Goal: Information Seeking & Learning: Learn about a topic

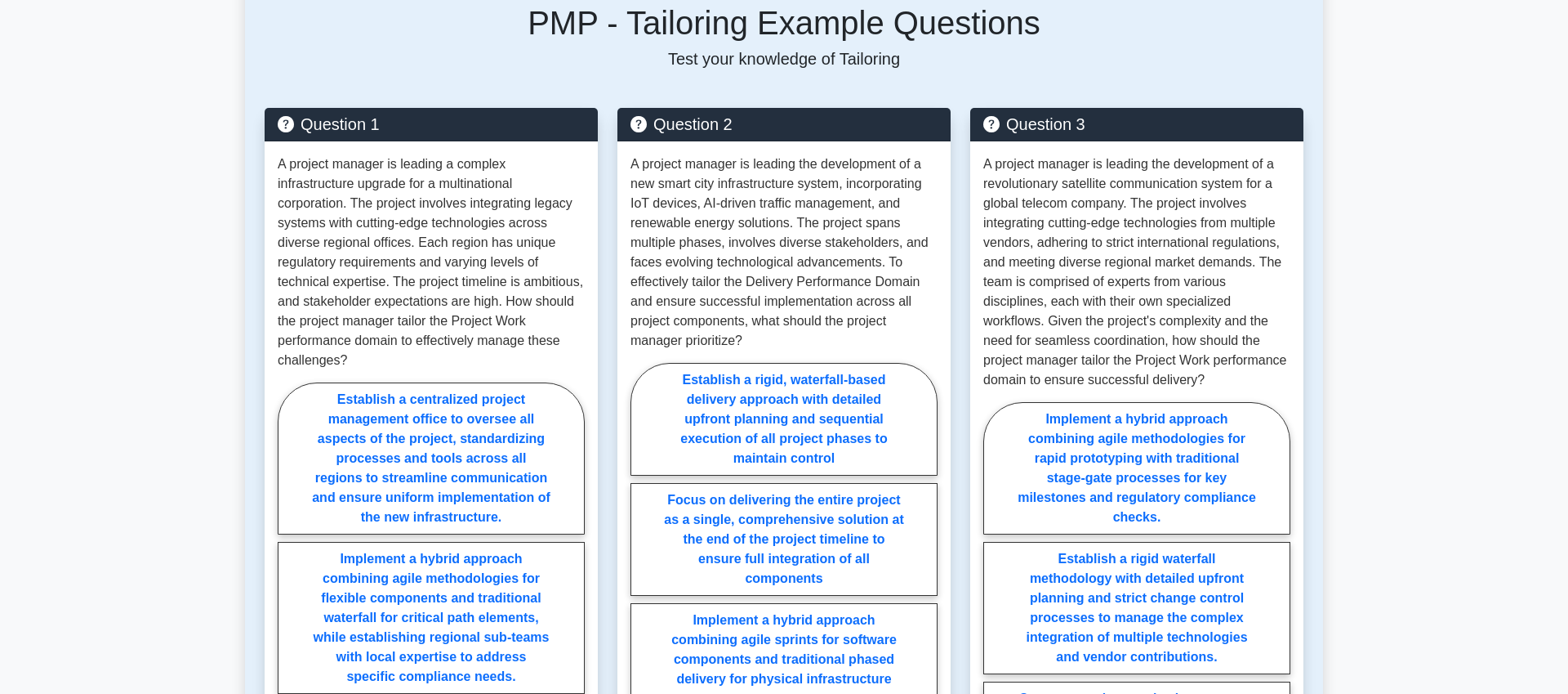
scroll to position [1148, 0]
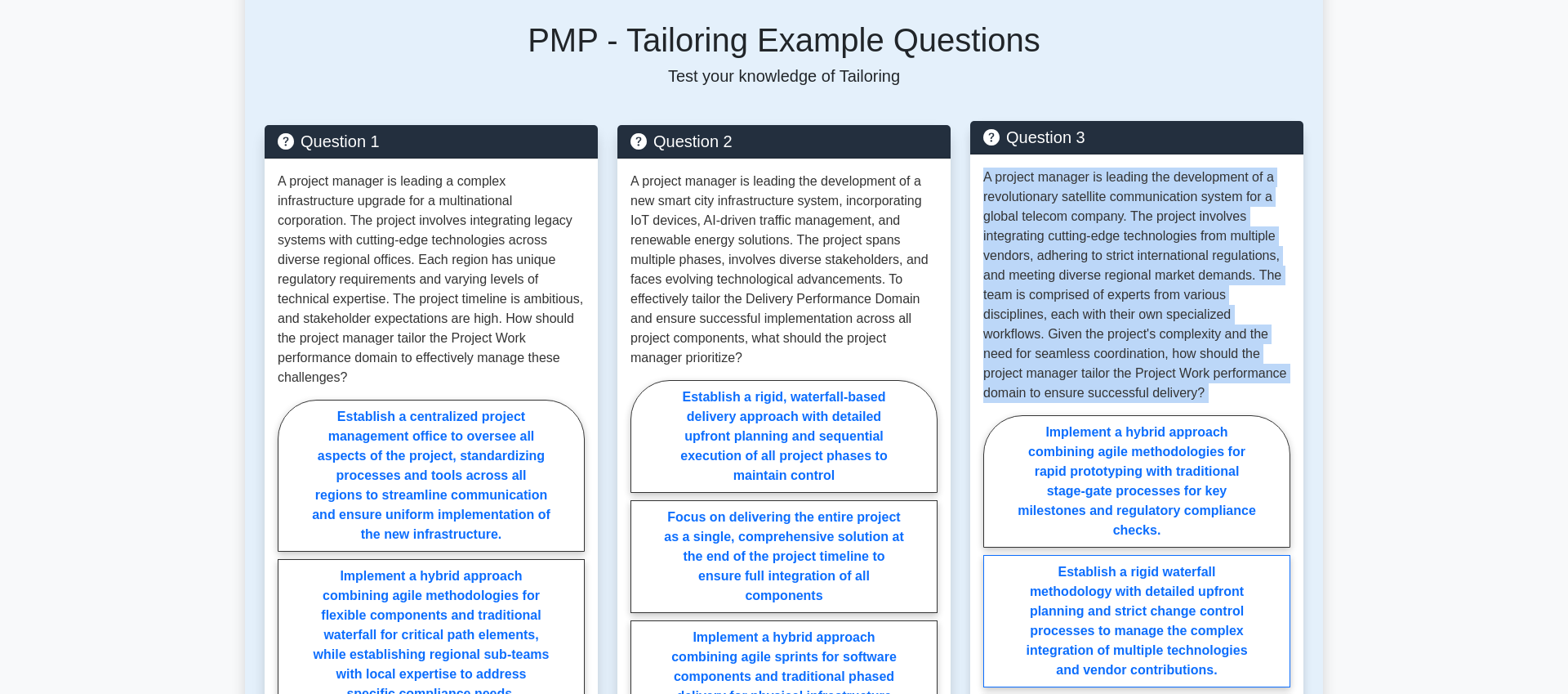
drag, startPoint x: 982, startPoint y: 182, endPoint x: 1161, endPoint y: 557, distance: 415.5
click at [1160, 557] on div "A project manager is leading the development of a revolutionary satellite commu…" at bounding box center [1137, 571] width 333 height 833
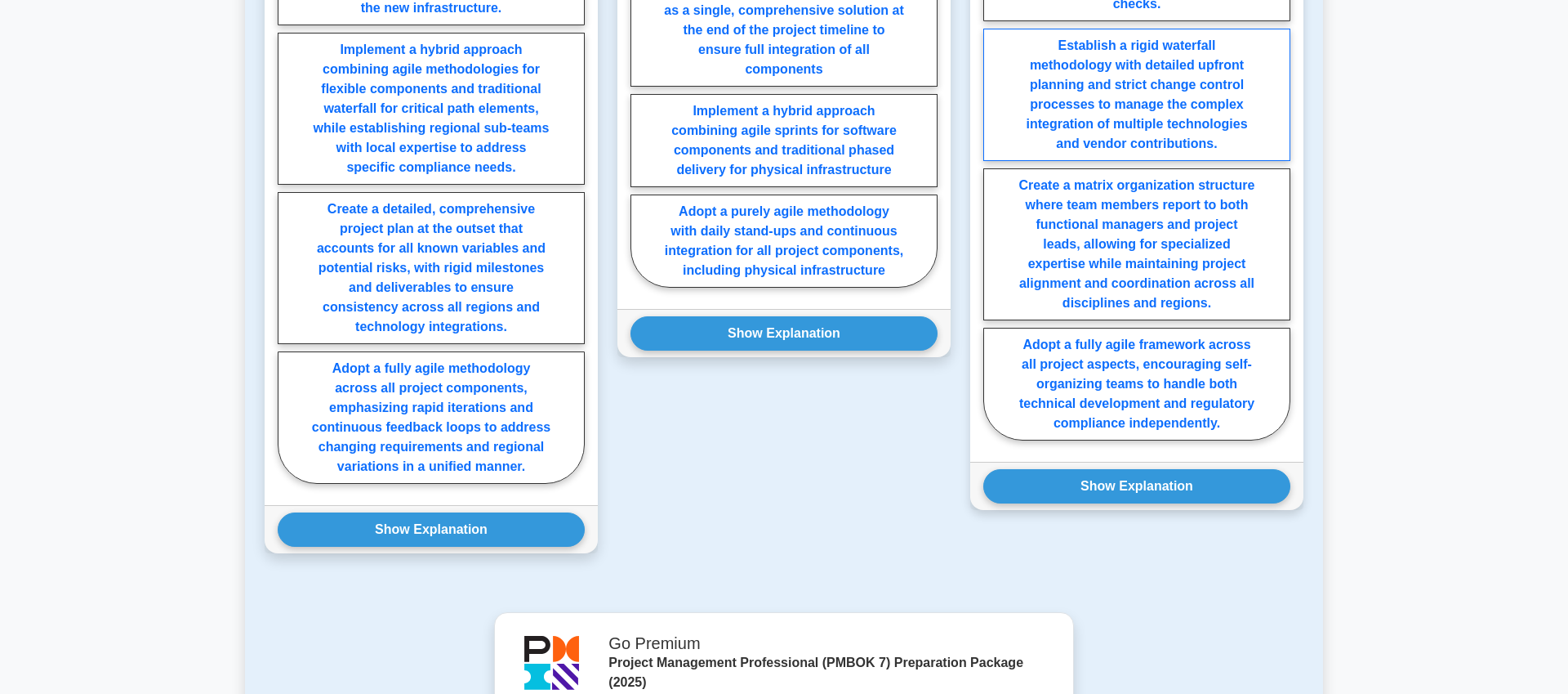
scroll to position [1675, 0]
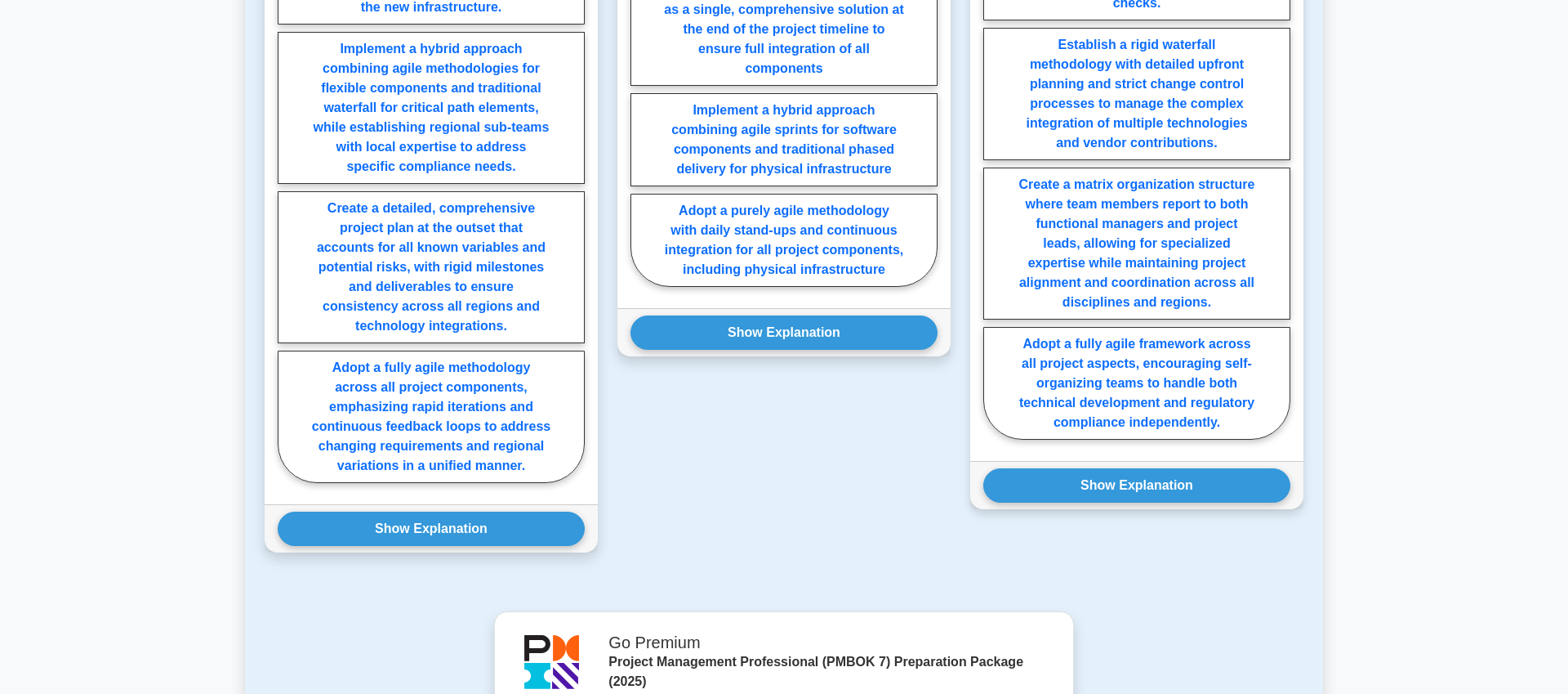
click at [1281, 440] on div "Implement a hybrid approach combining agile methodologies for rapid prototyping…" at bounding box center [1137, 169] width 307 height 559
click at [1231, 491] on button "Show Explanation" at bounding box center [1137, 485] width 307 height 34
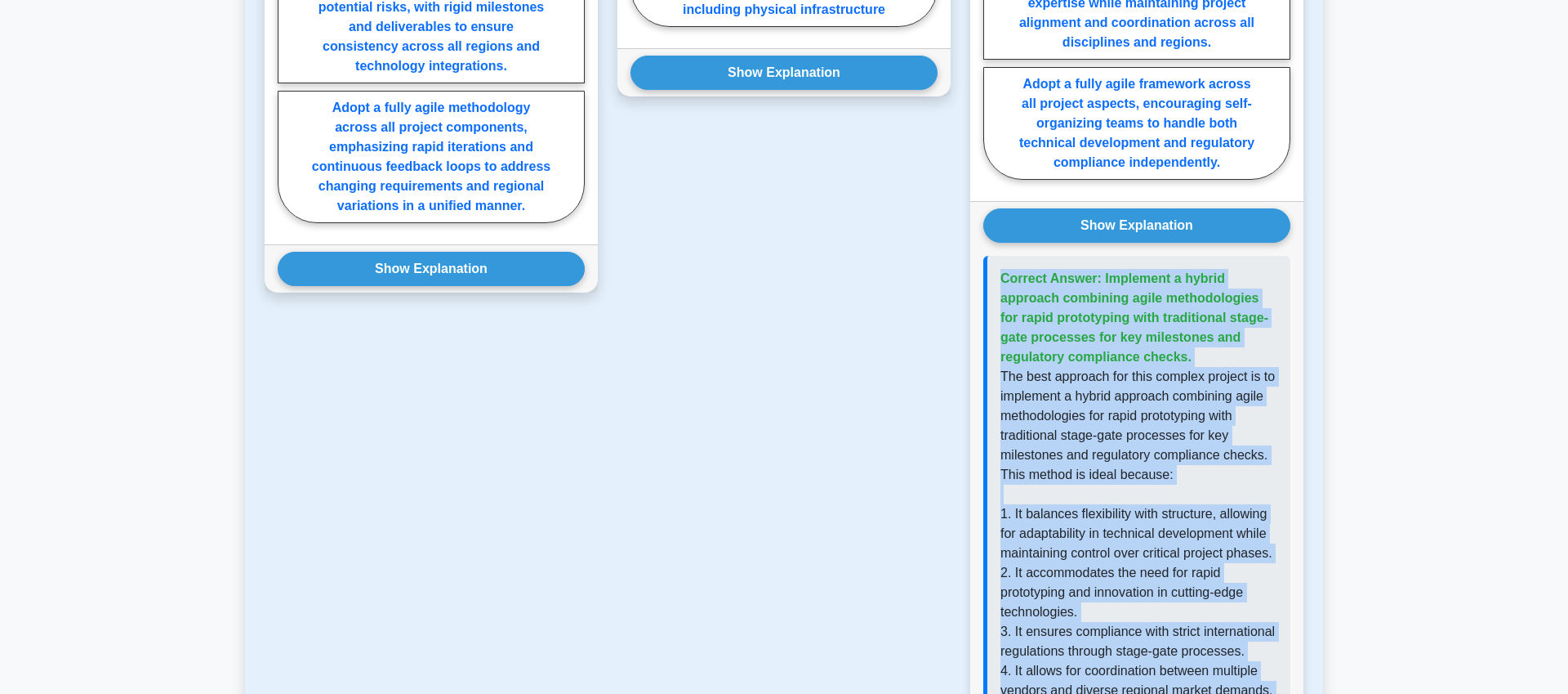
scroll to position [1940, 0]
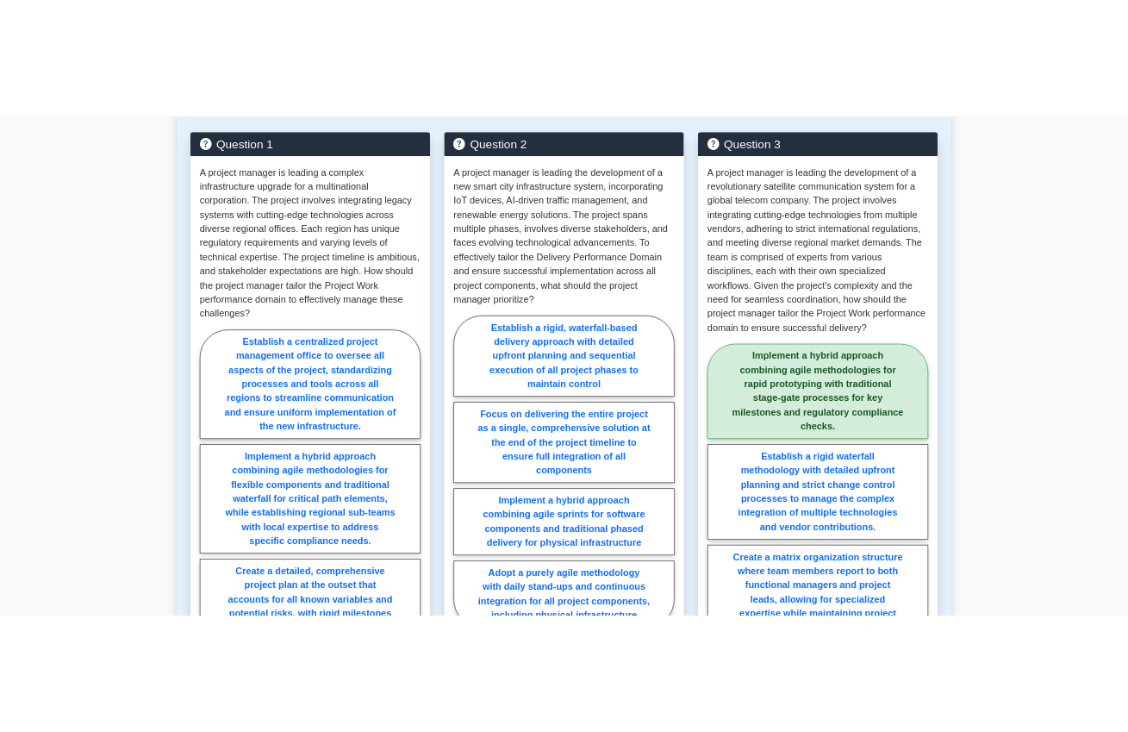
scroll to position [1332, 0]
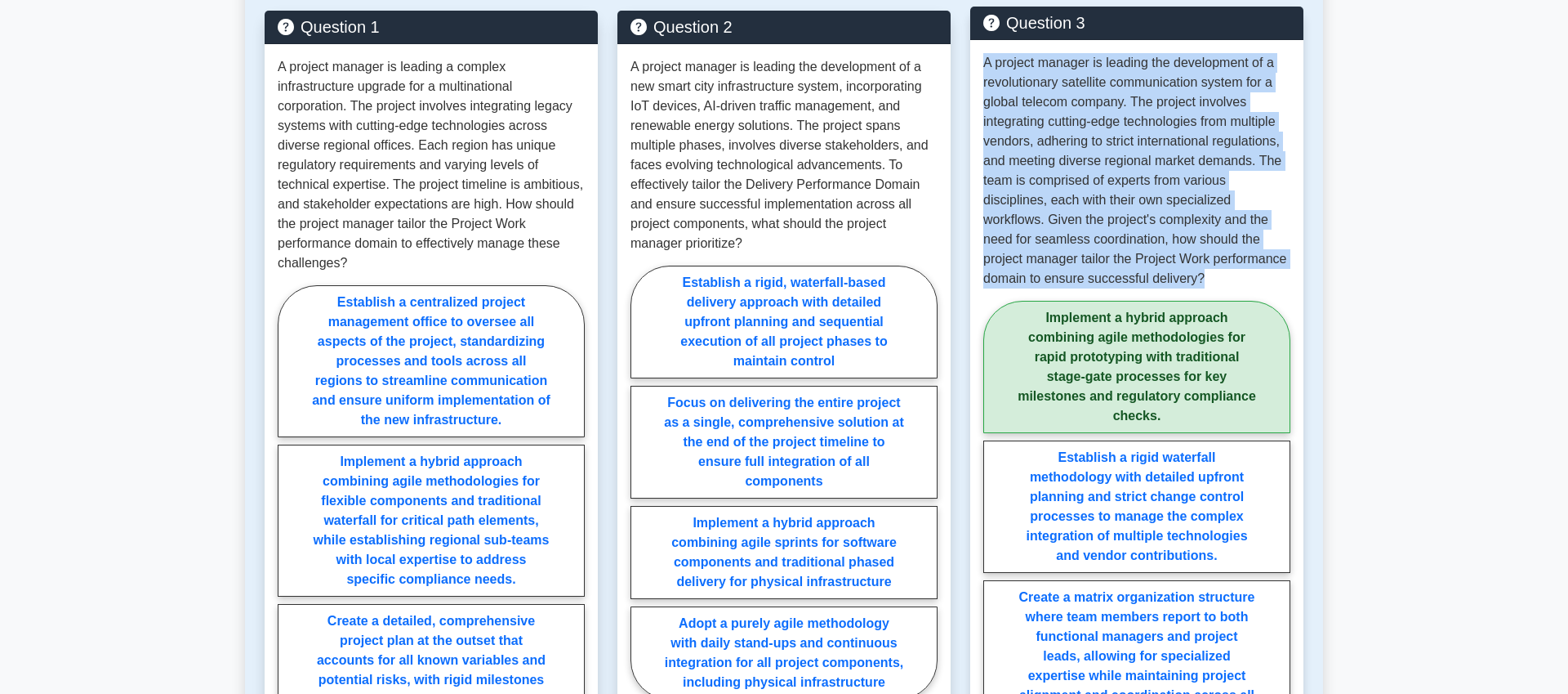
drag, startPoint x: 983, startPoint y: 59, endPoint x: 1215, endPoint y: 276, distance: 317.7
click at [1215, 276] on p "A project manager is leading the development of a revolutionary satellite commu…" at bounding box center [1137, 171] width 307 height 235
copy p "A project manager is leading the development of a revolutionary satellite commu…"
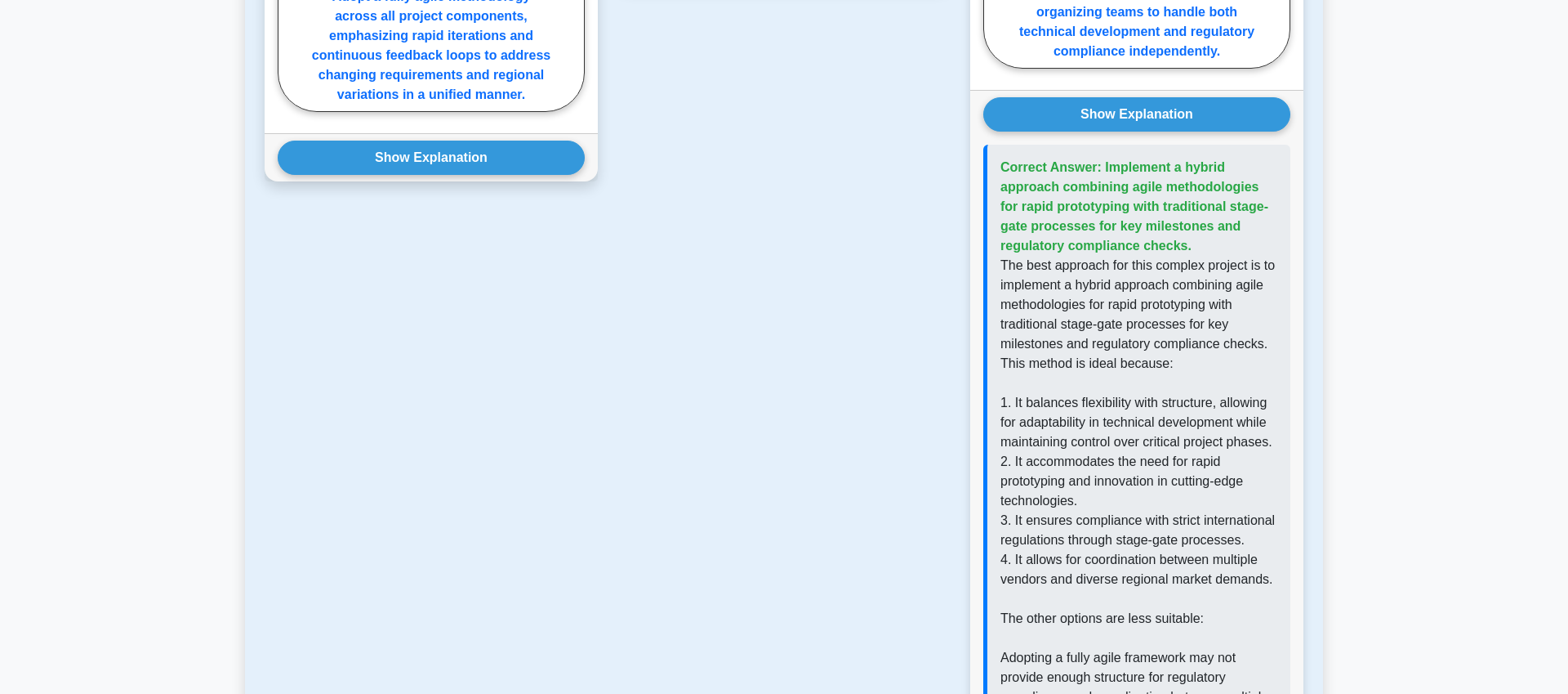
scroll to position [2048, 0]
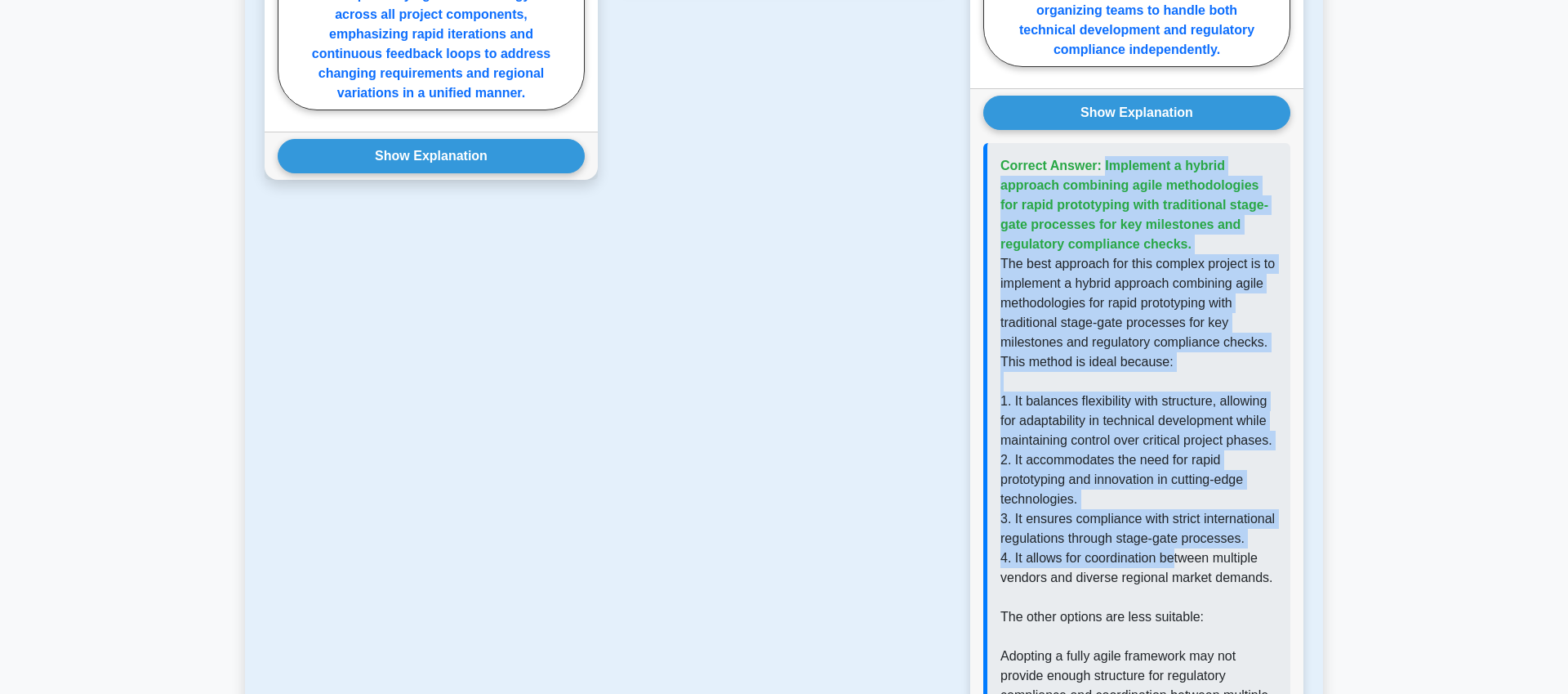
drag, startPoint x: 1002, startPoint y: 169, endPoint x: 1177, endPoint y: 579, distance: 445.8
click at [1177, 579] on div "Correct Answer: Implement a hybrid approach combining agile methodologies for r…" at bounding box center [1137, 588] width 307 height 889
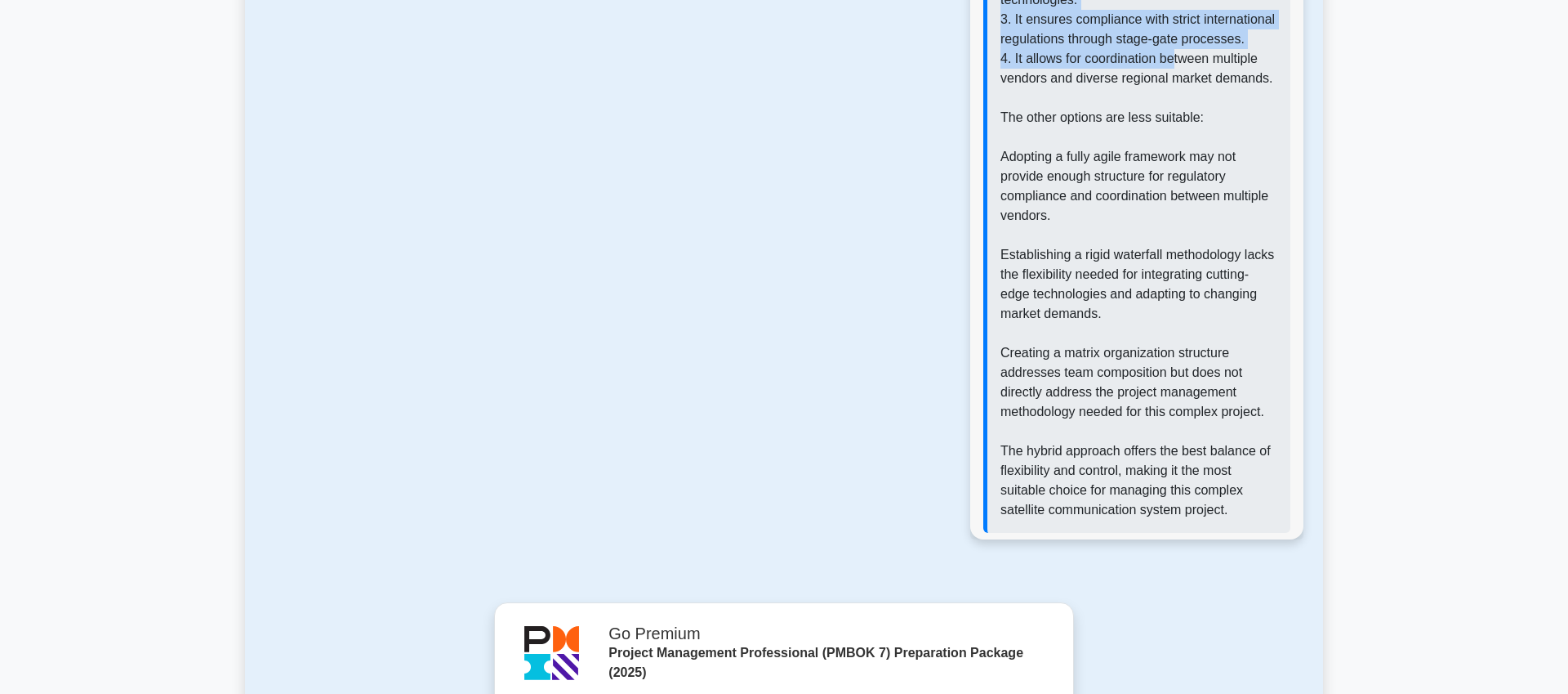
scroll to position [2586, 0]
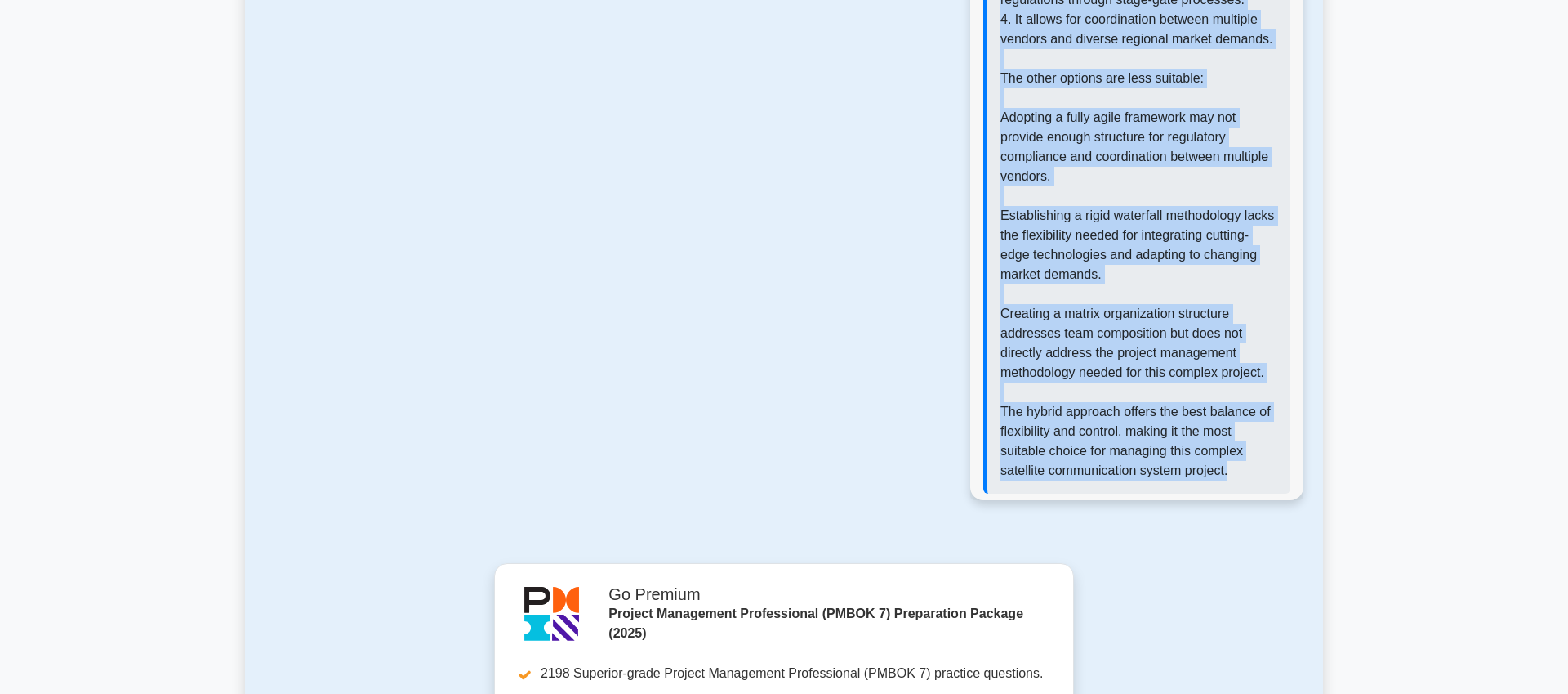
click at [1245, 481] on p "The best approach for this complex project is to implement a hybrid approach co…" at bounding box center [1139, 98] width 277 height 765
copy div "Correct Answer: Implement a hybrid approach combining agile methodologies for r…"
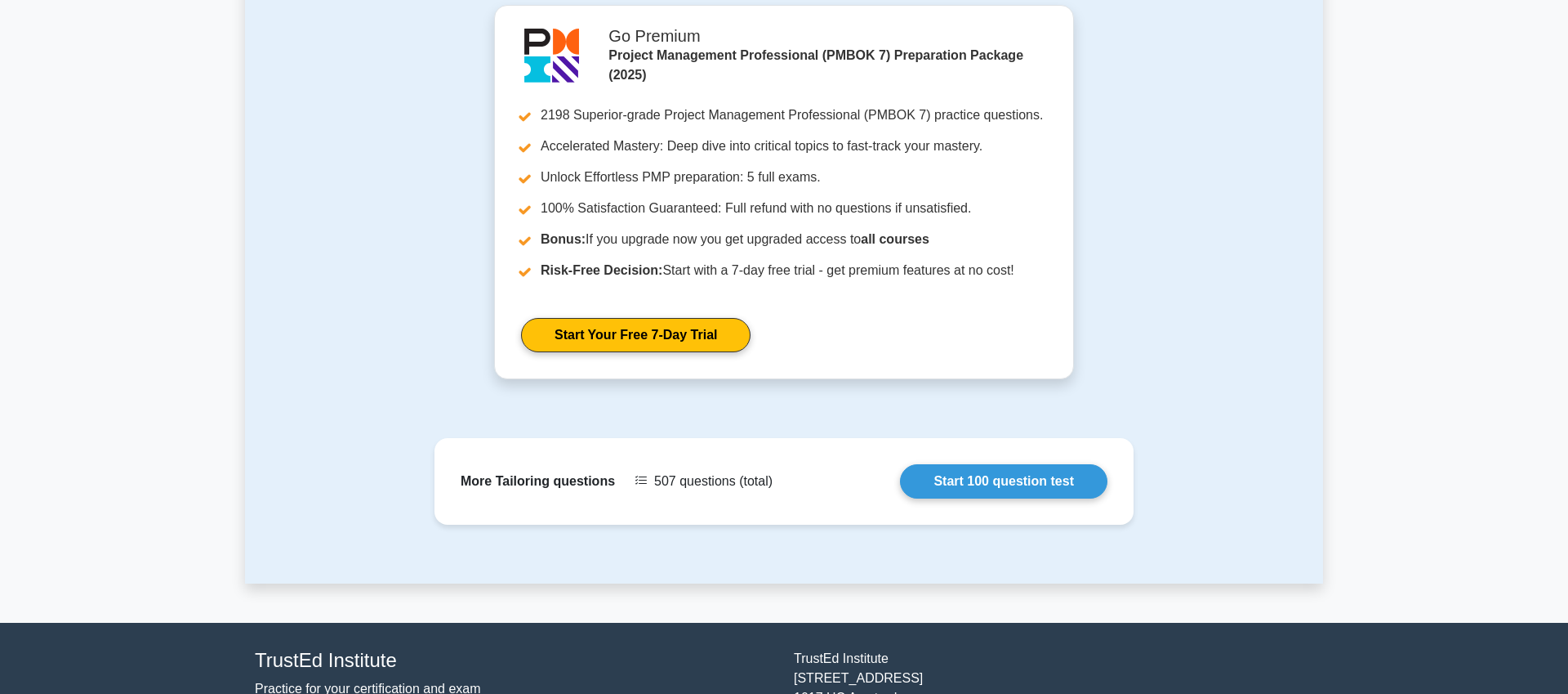
scroll to position [3144, 0]
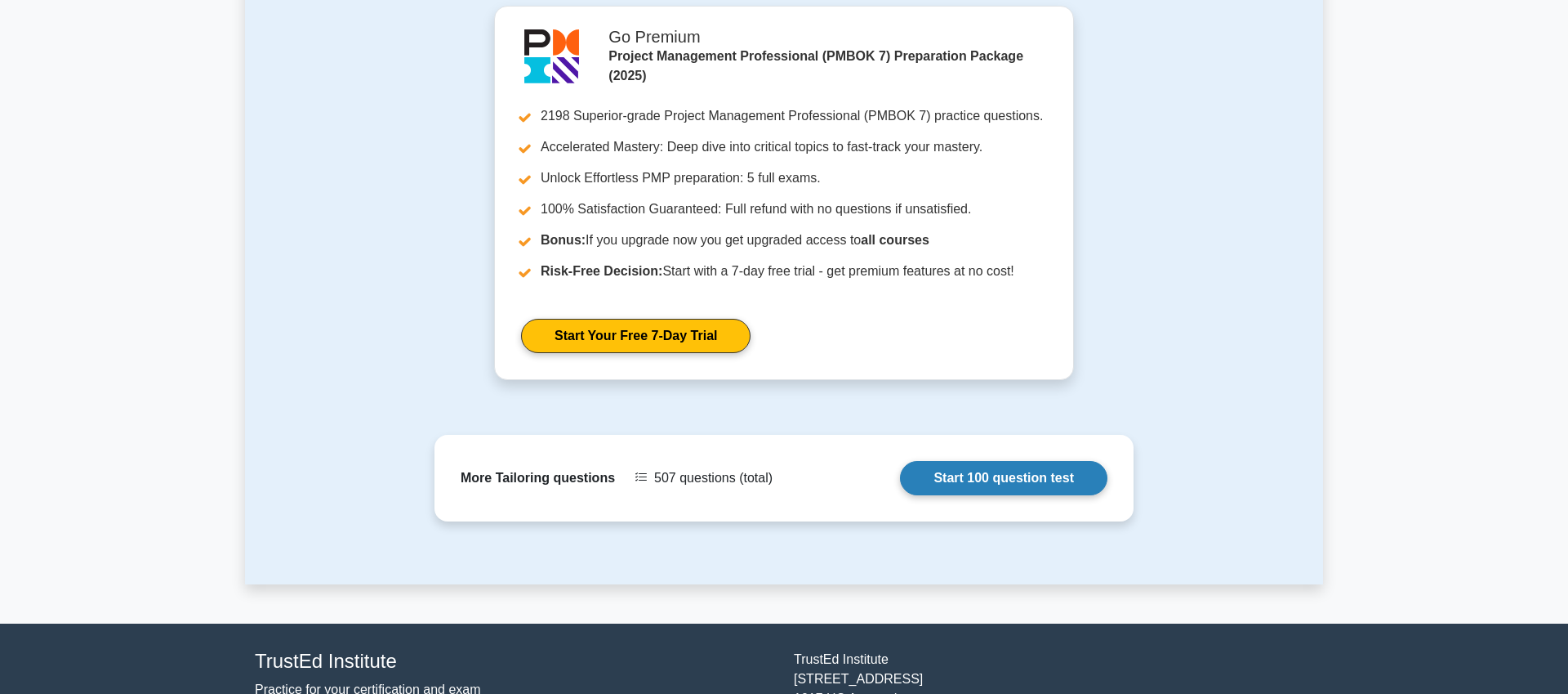
click at [955, 495] on link "Start 100 question test" at bounding box center [1003, 478] width 207 height 34
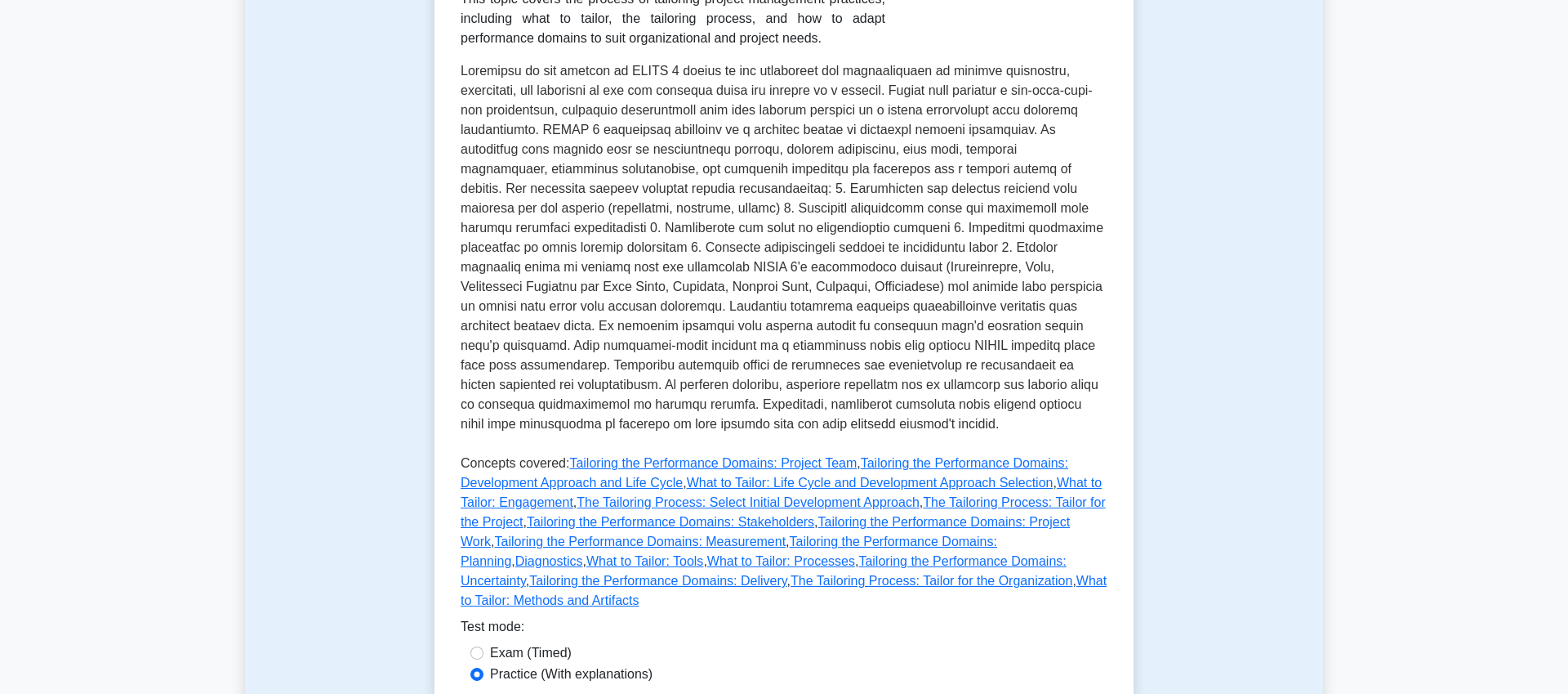
scroll to position [0, 0]
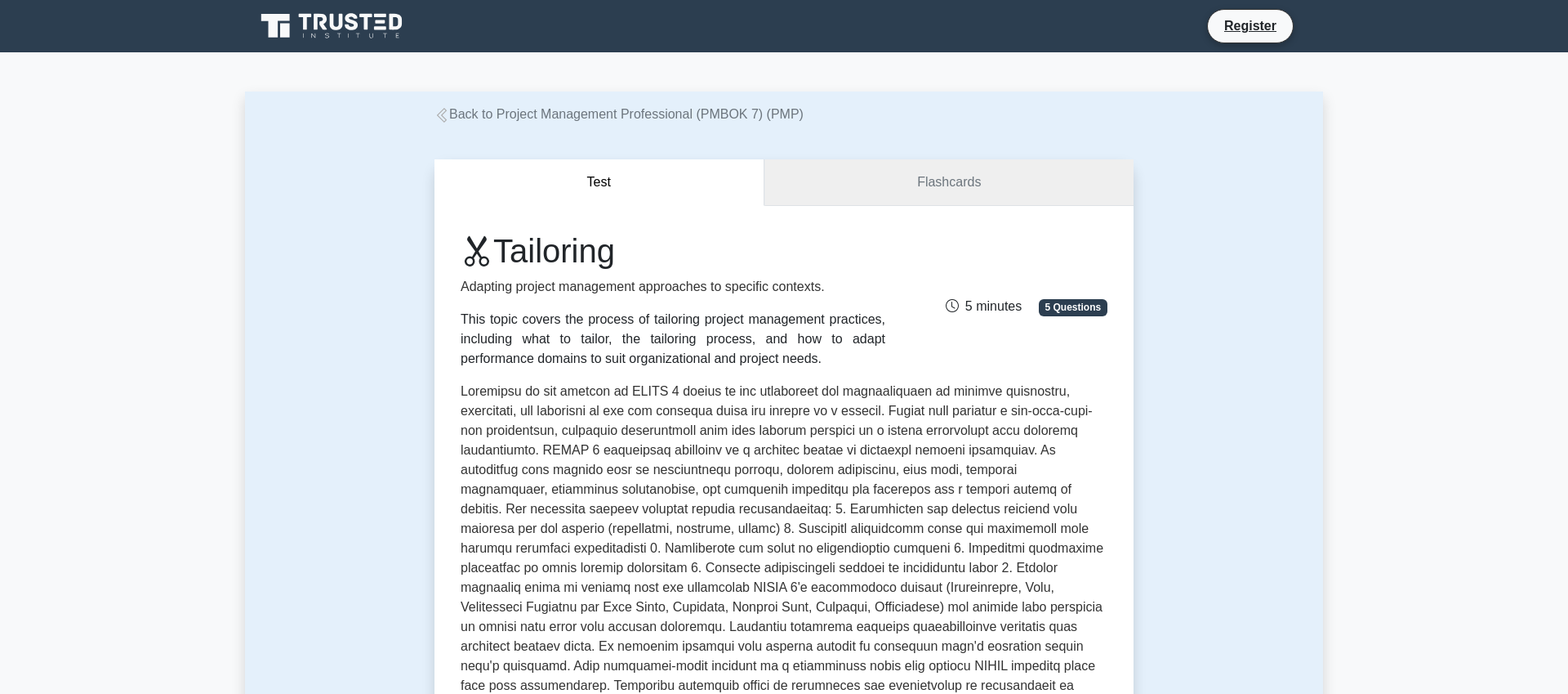
click at [908, 188] on link "Flashcards" at bounding box center [949, 182] width 369 height 46
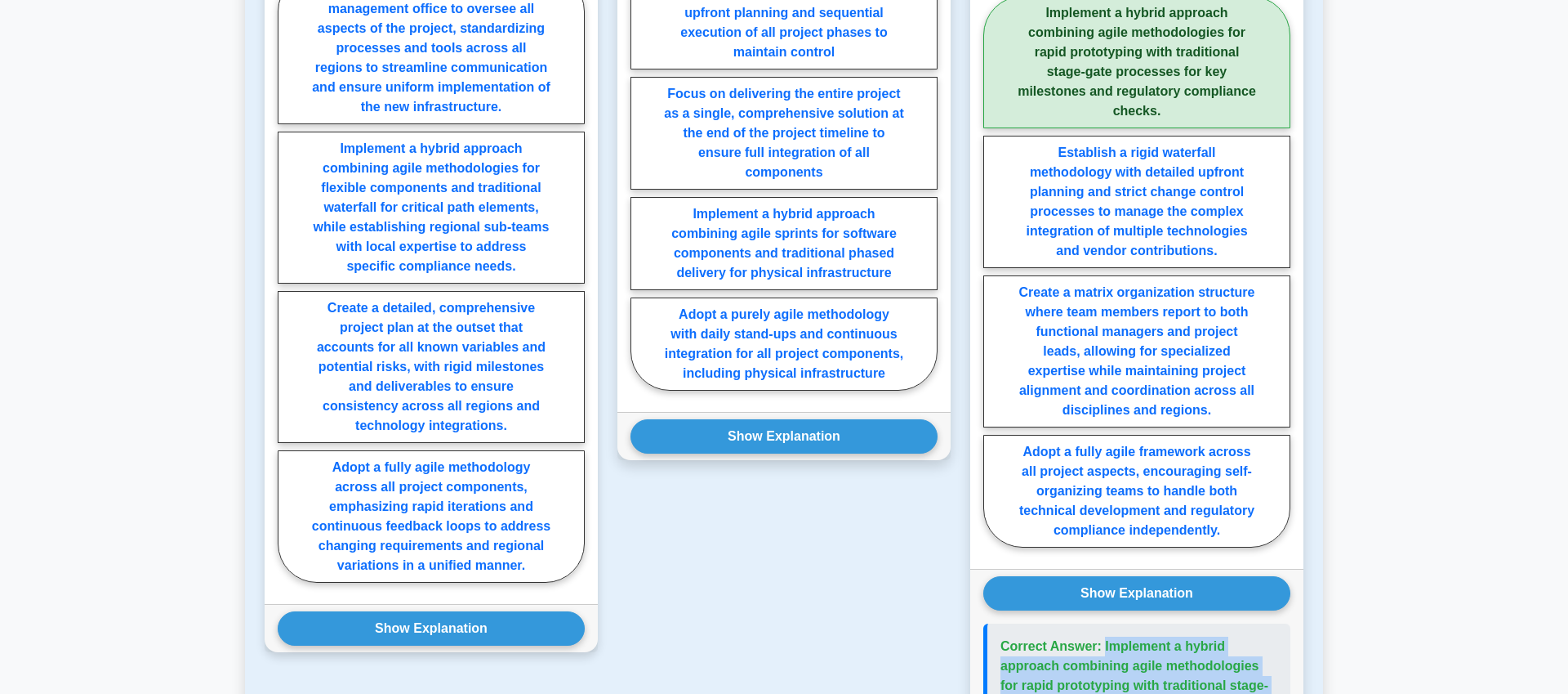
scroll to position [1576, 0]
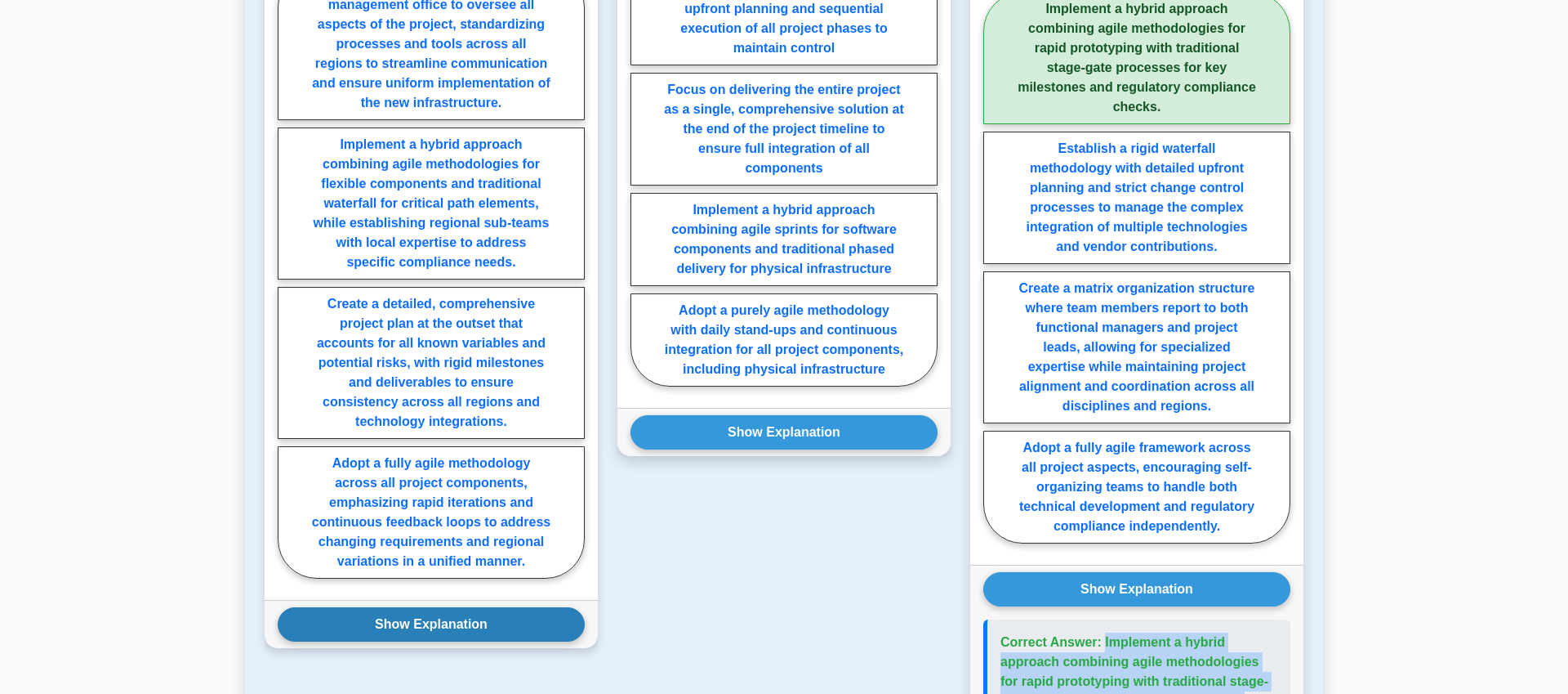
click at [477, 615] on button "Show Explanation" at bounding box center [431, 624] width 307 height 34
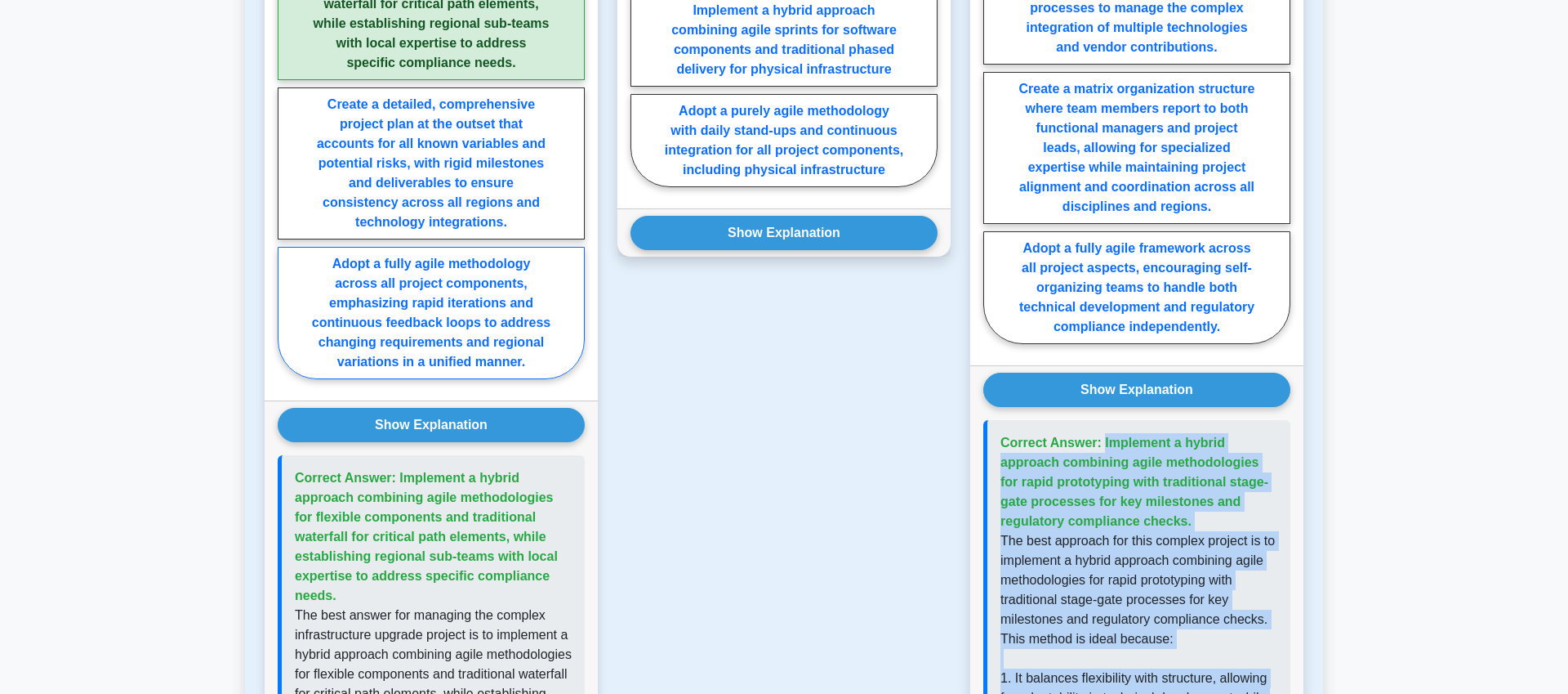
scroll to position [1790, 0]
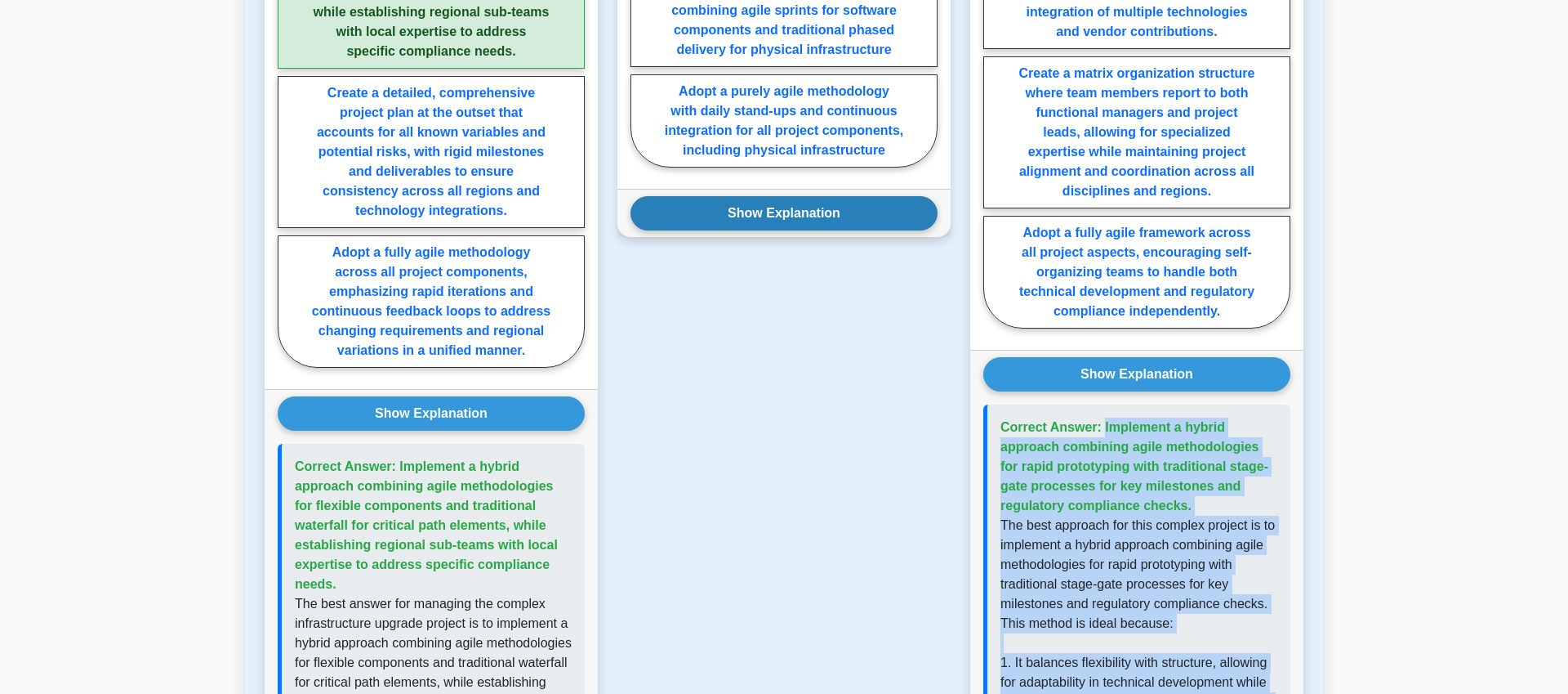
click at [761, 224] on button "Show Explanation" at bounding box center [784, 213] width 307 height 34
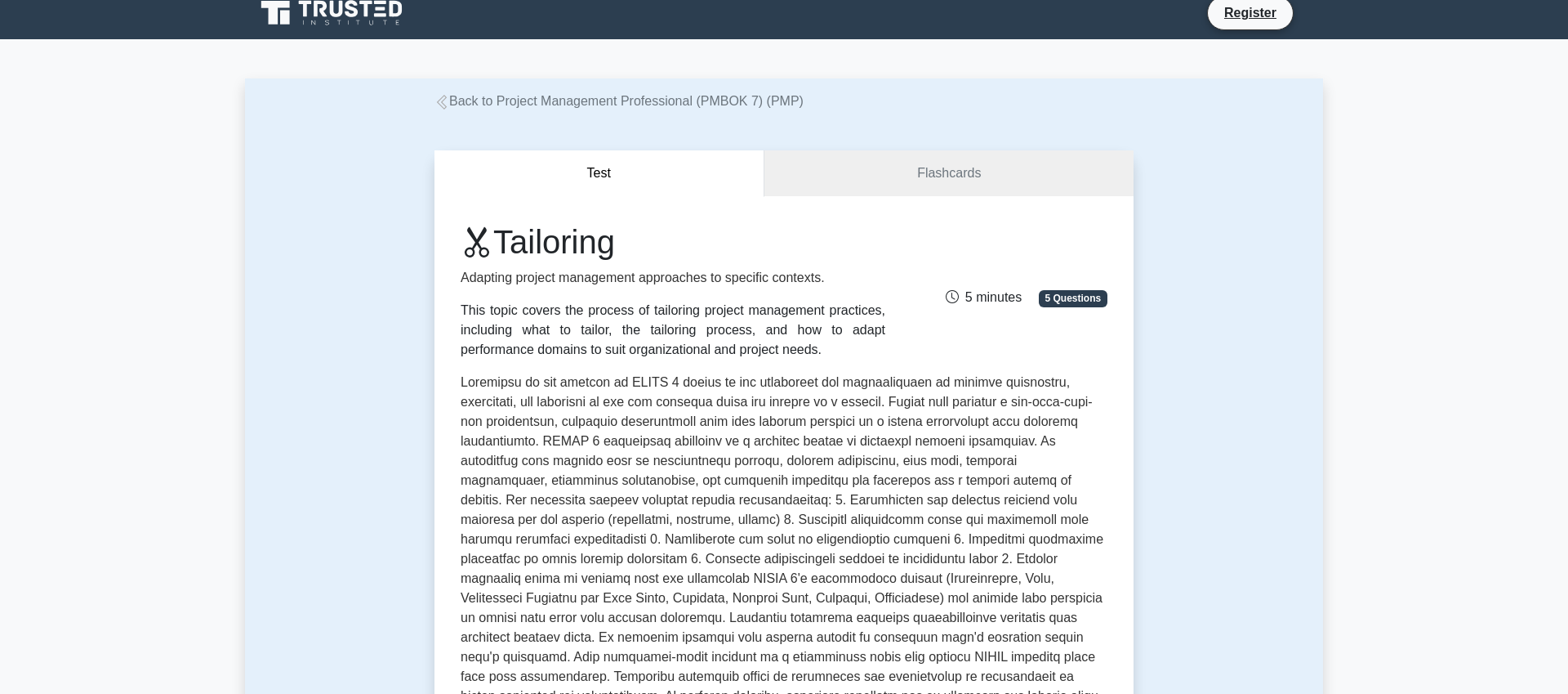
scroll to position [0, 0]
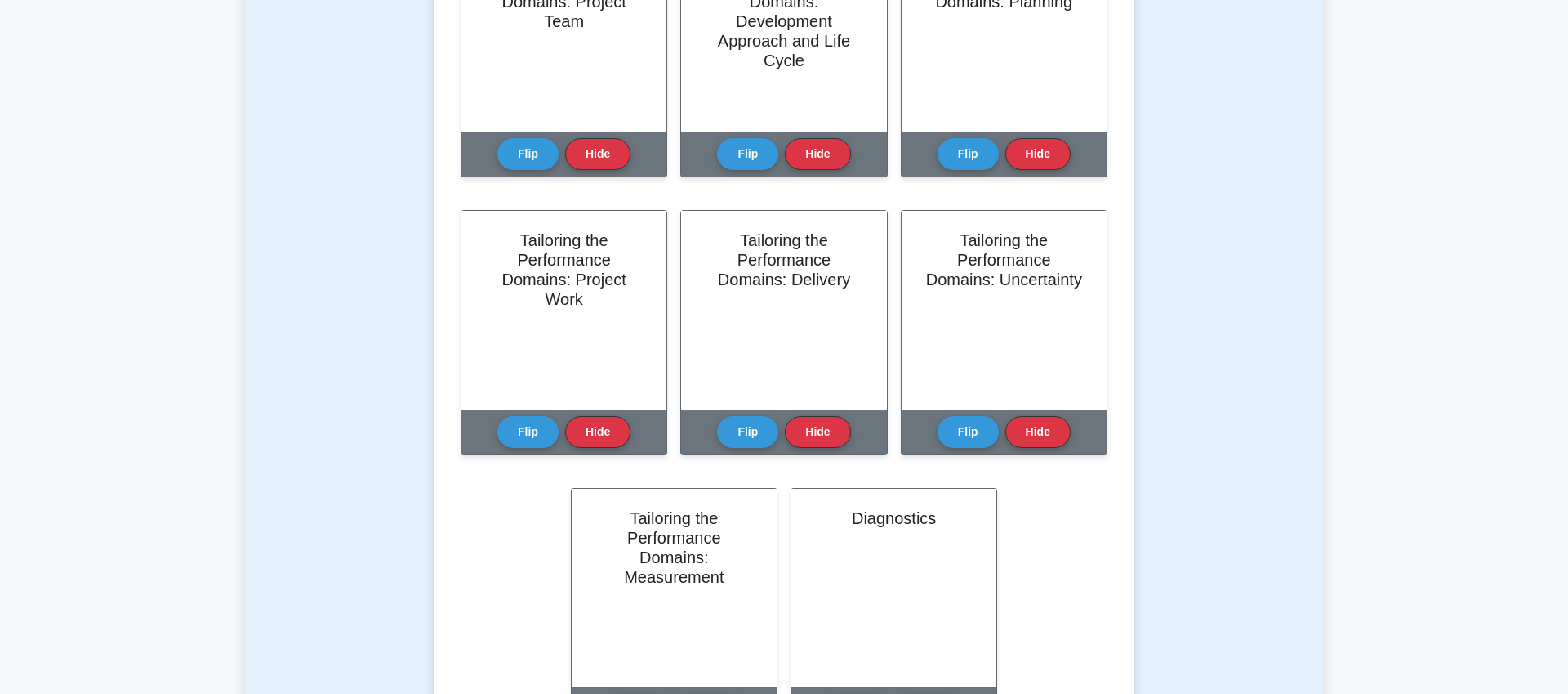
scroll to position [1565, 0]
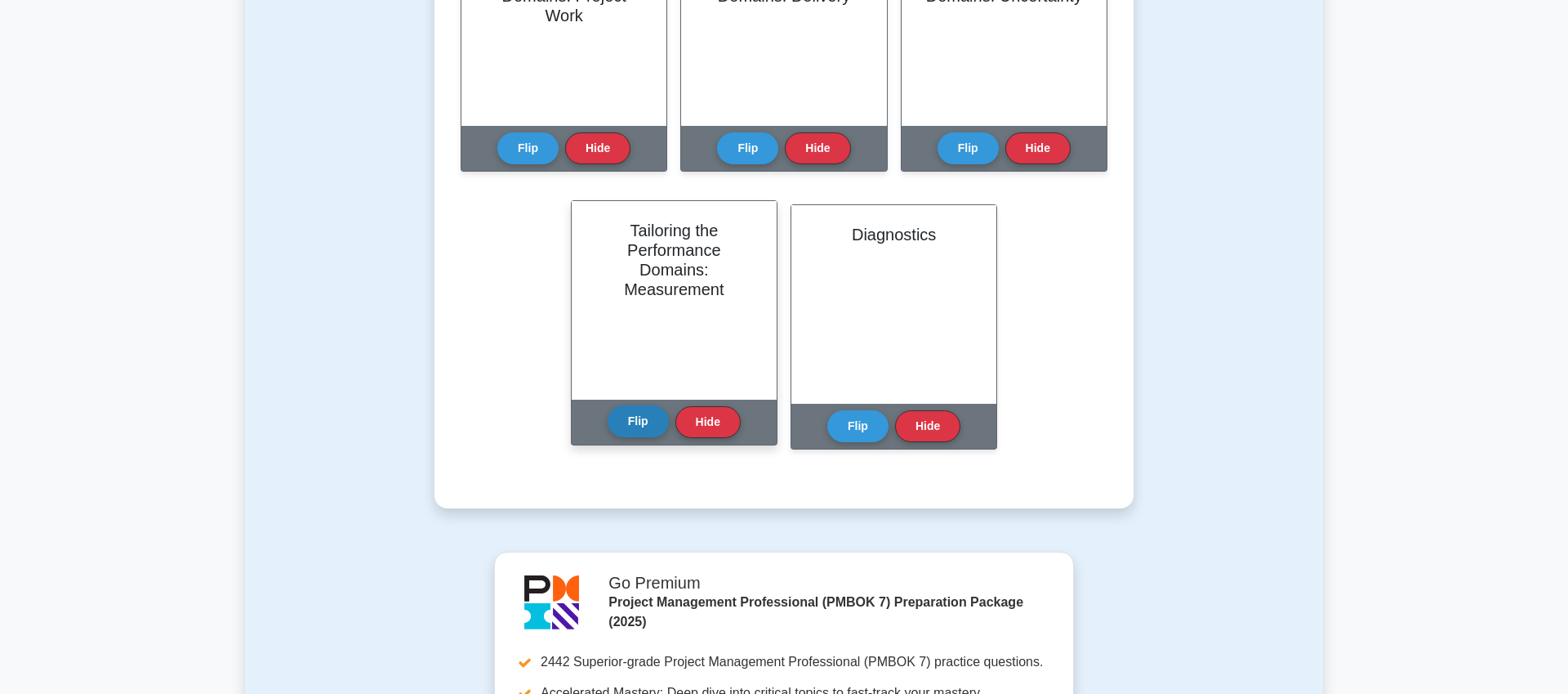
click at [658, 428] on button "Flip" at bounding box center [638, 422] width 62 height 32
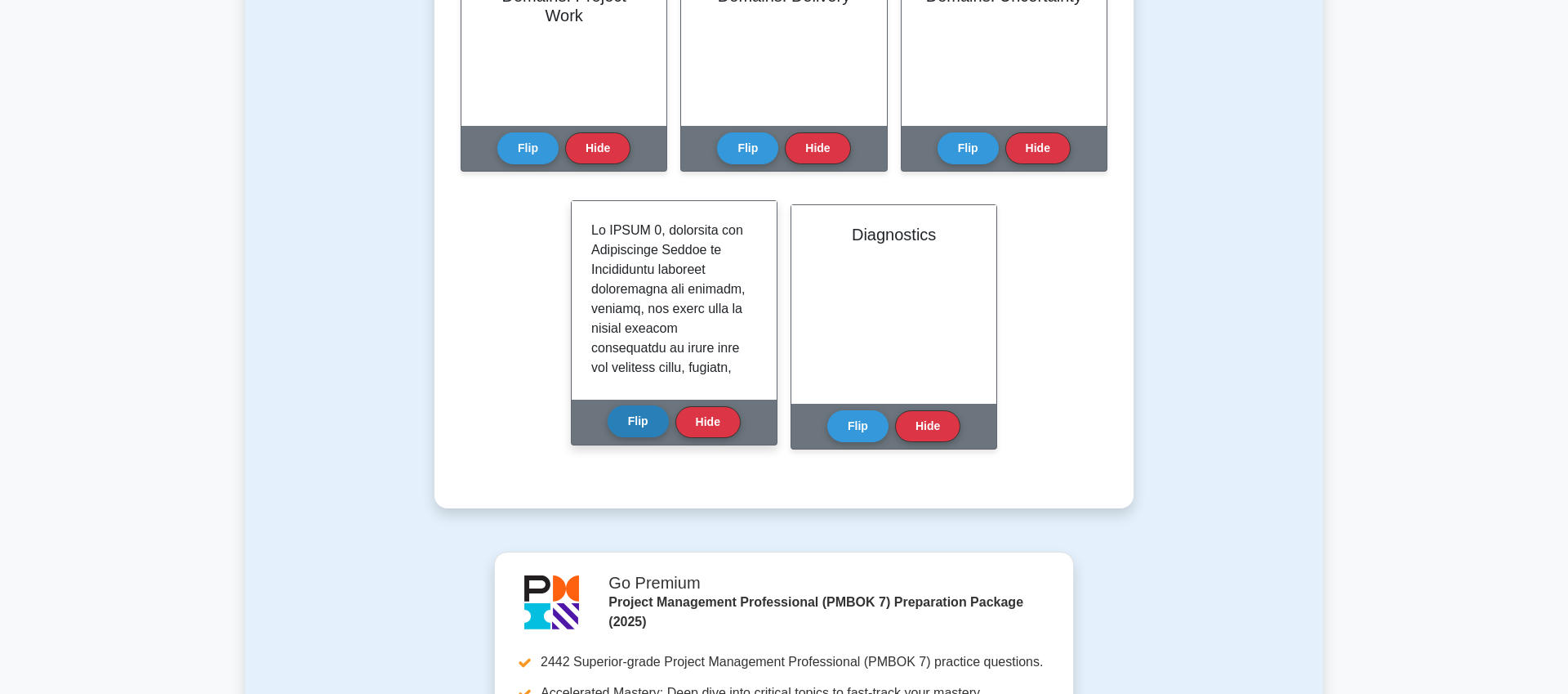
click at [658, 428] on button "Flip" at bounding box center [638, 422] width 62 height 32
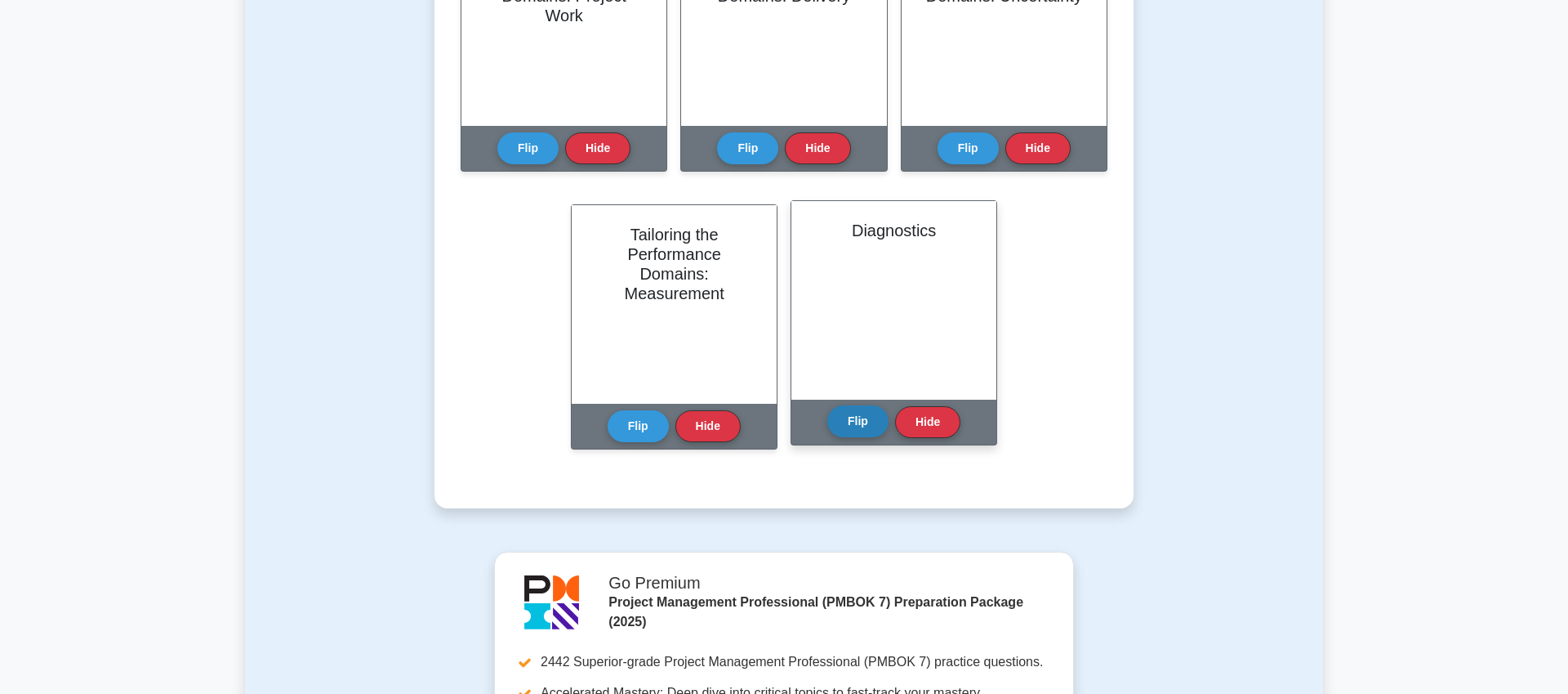
click at [871, 412] on button "Flip" at bounding box center [857, 422] width 62 height 32
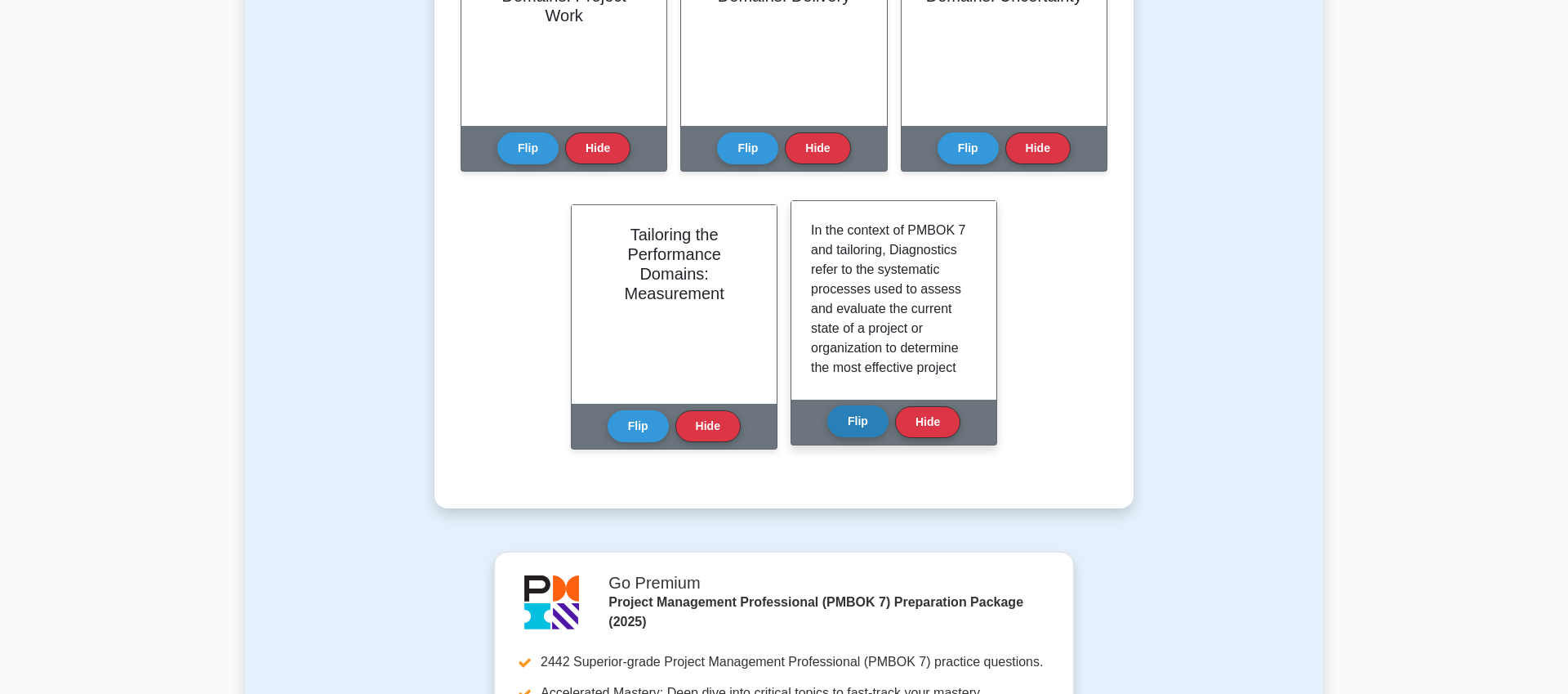
click at [871, 412] on button "Flip" at bounding box center [857, 422] width 62 height 32
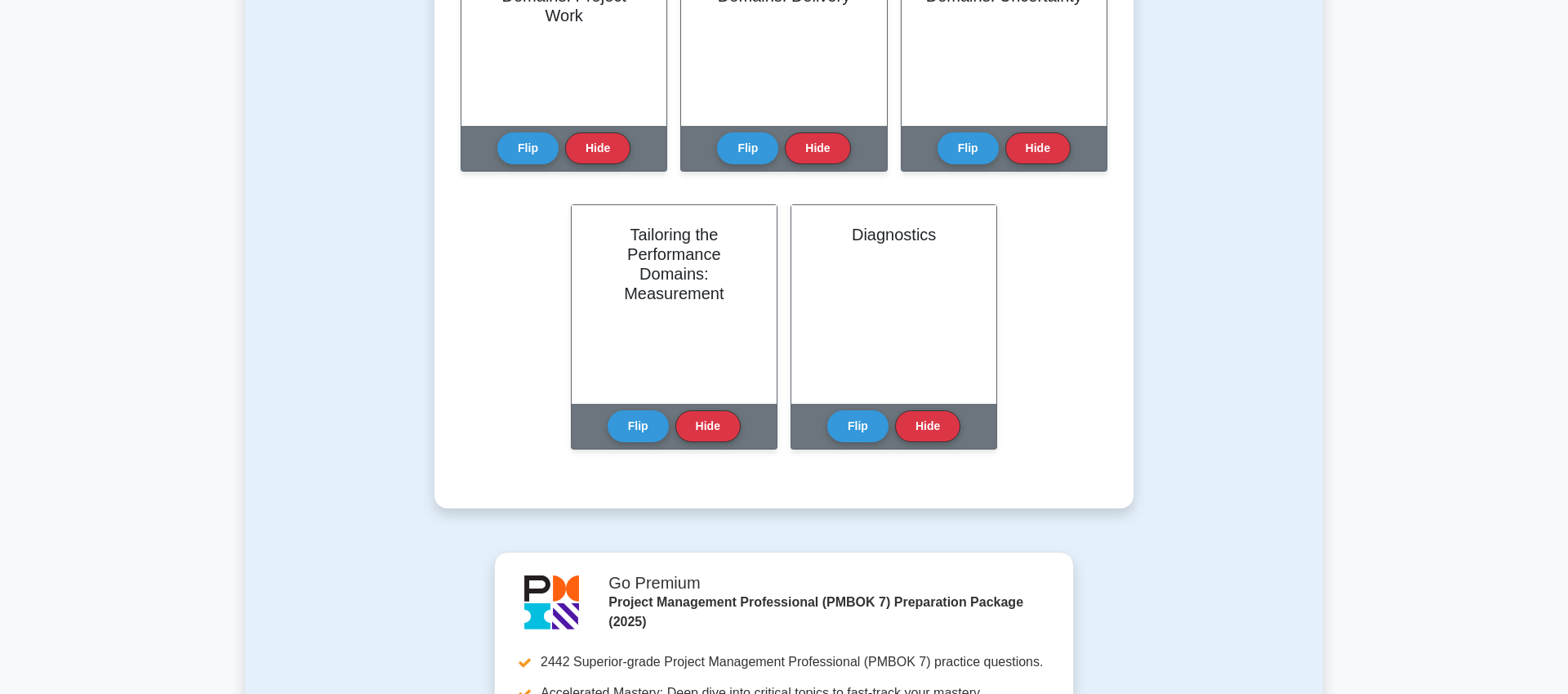
scroll to position [2222, 0]
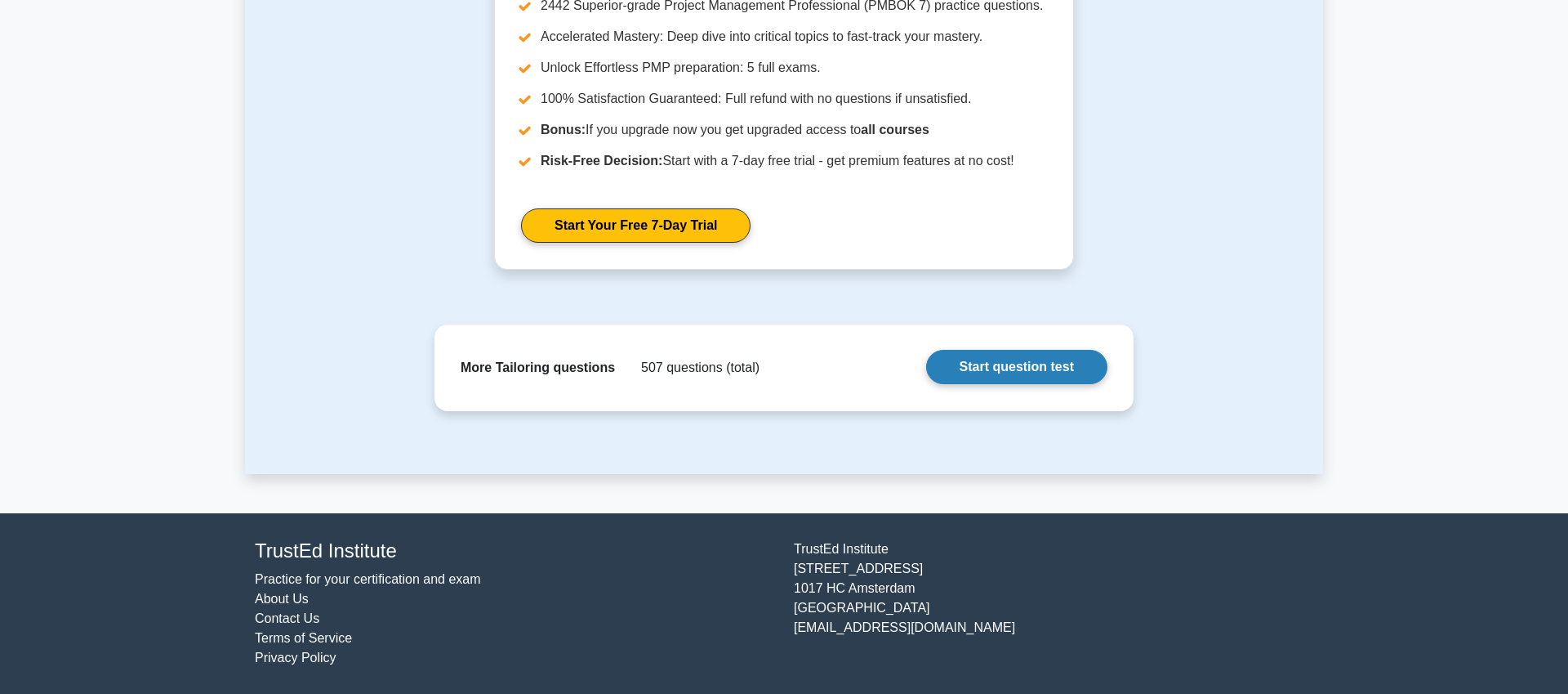
click at [953, 361] on link "Start question test" at bounding box center [1016, 367] width 181 height 34
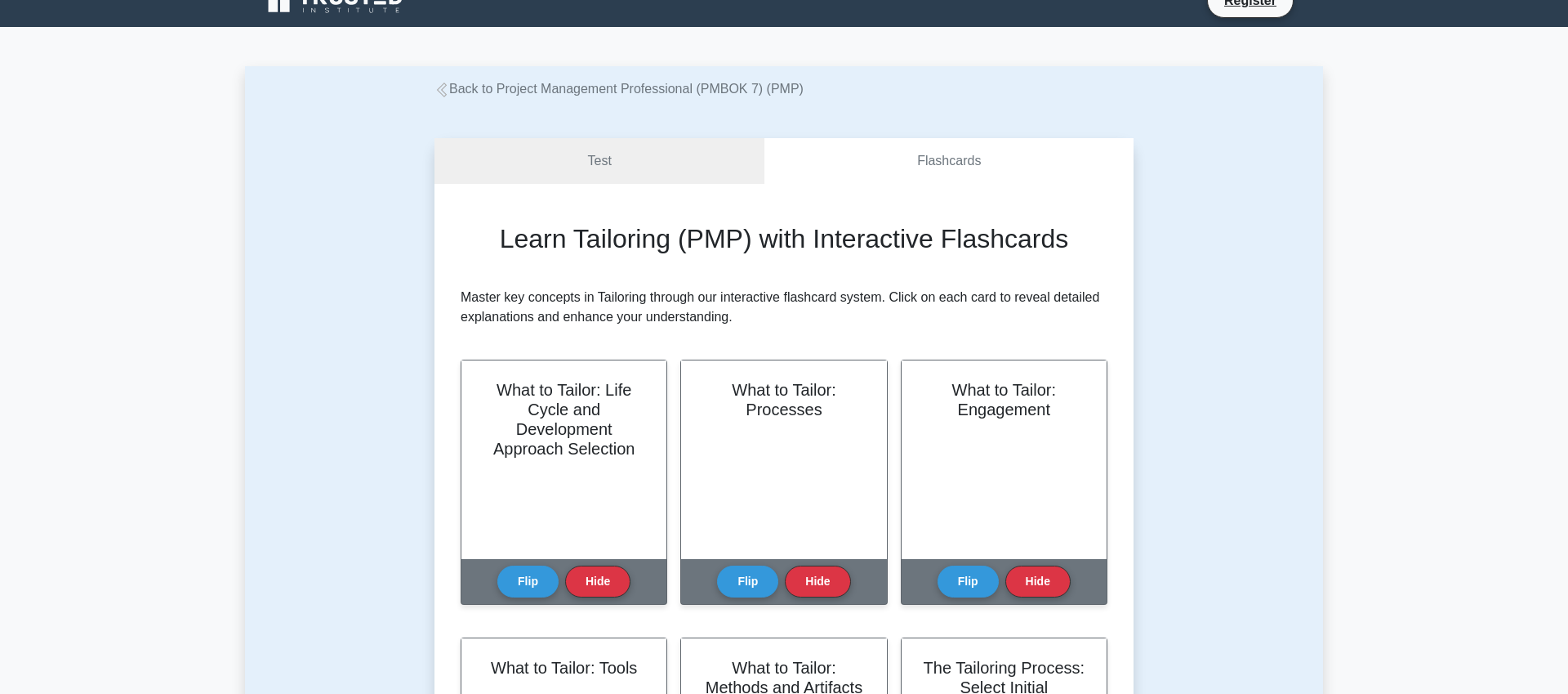
scroll to position [0, 0]
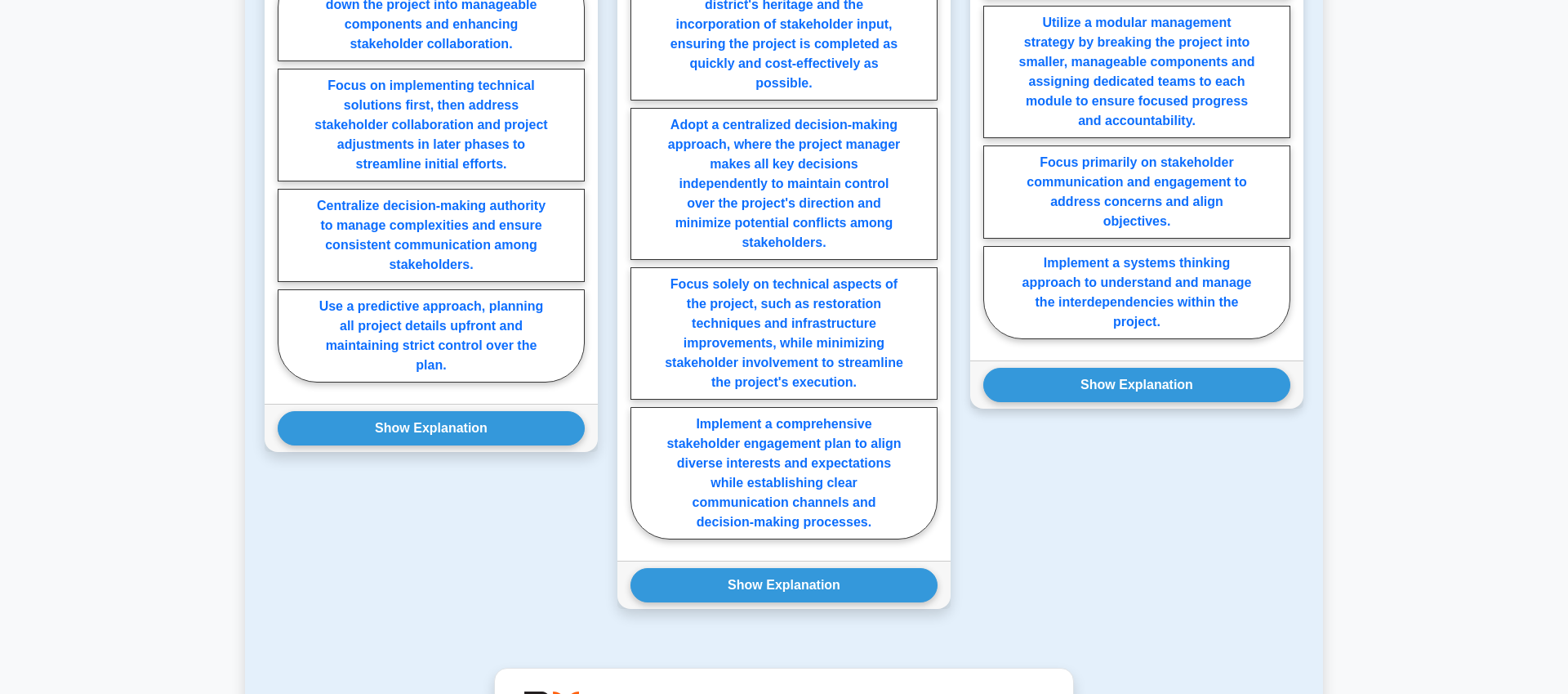
scroll to position [2001, 0]
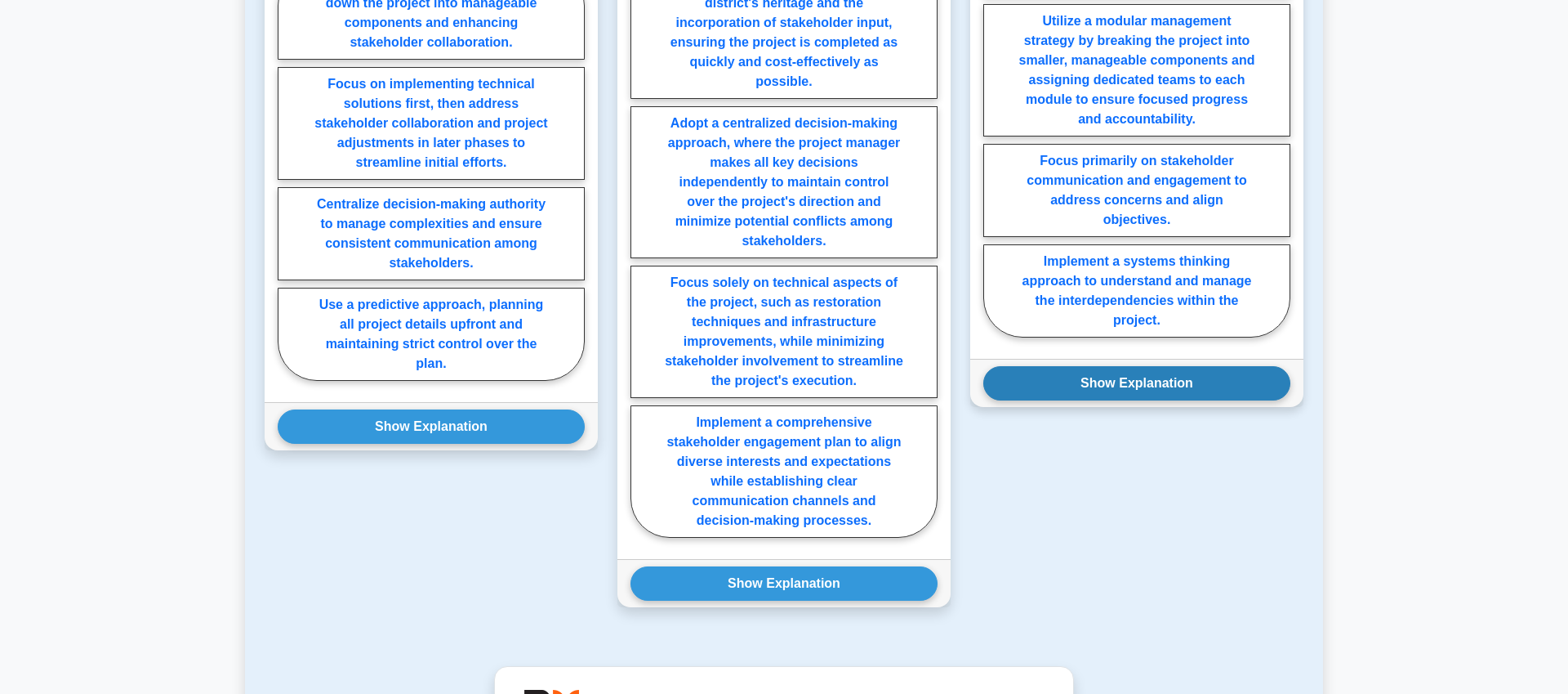
click at [1092, 390] on button "Show Explanation" at bounding box center [1137, 383] width 307 height 34
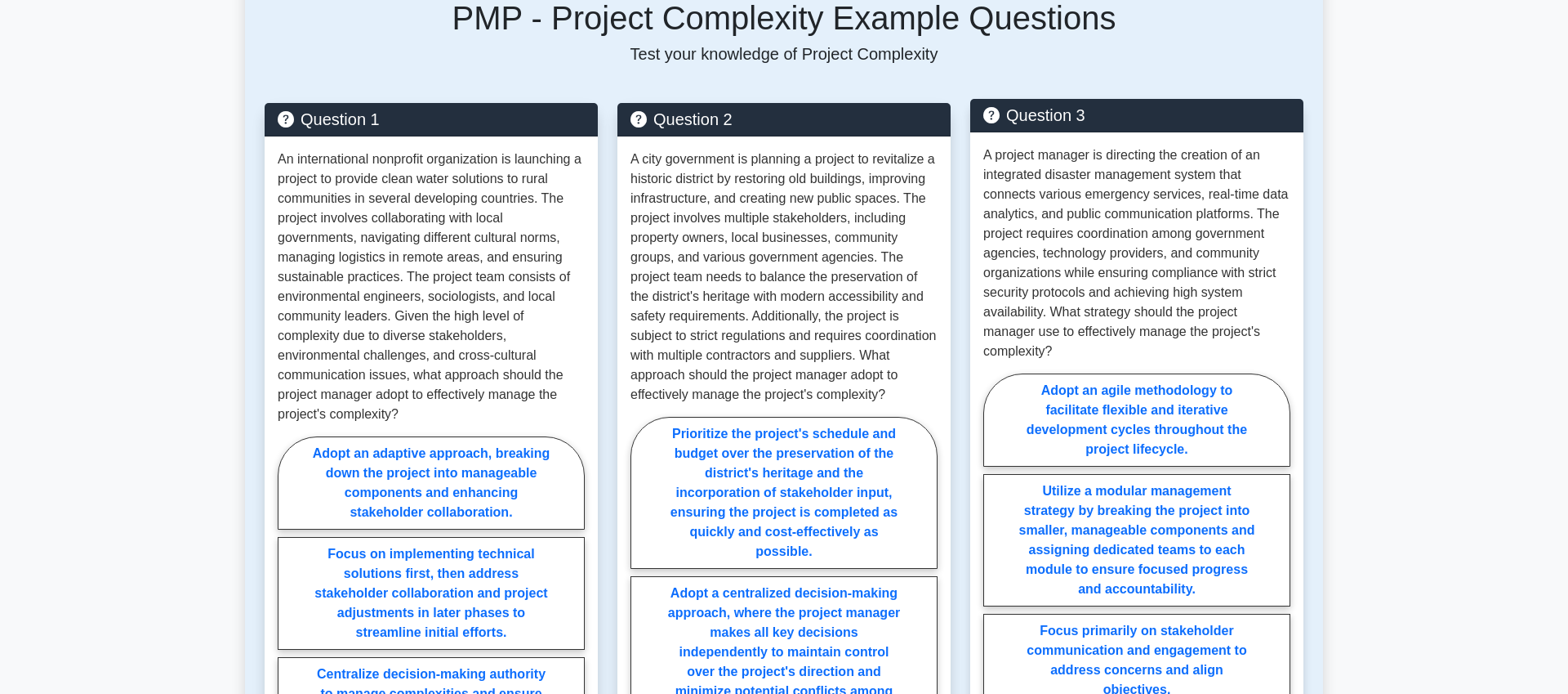
scroll to position [1520, 0]
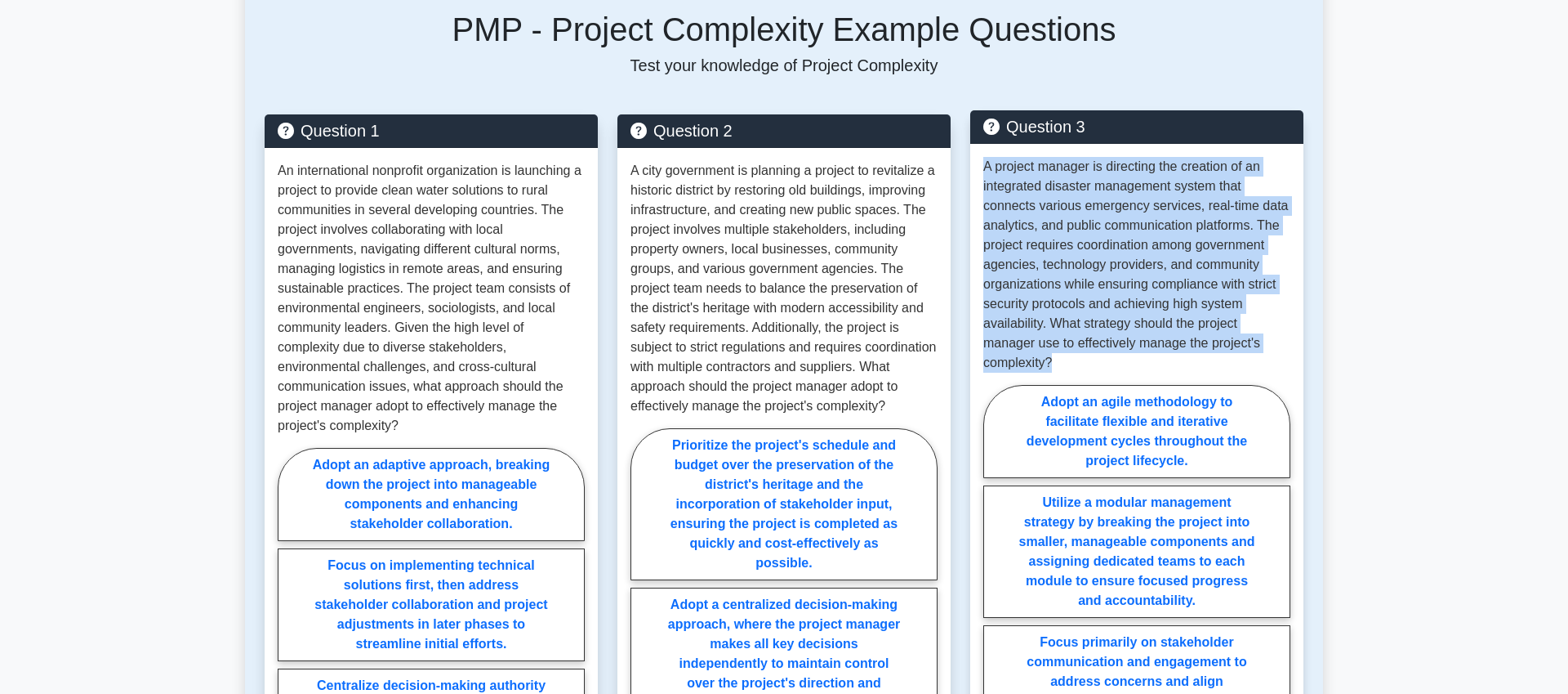
drag, startPoint x: 983, startPoint y: 174, endPoint x: 1068, endPoint y: 356, distance: 200.9
click at [1068, 356] on p "A project manager is directing the creation of an integrated disaster managemen…" at bounding box center [1137, 265] width 307 height 216
copy p "A project manager is directing the creation of an integrated disaster managemen…"
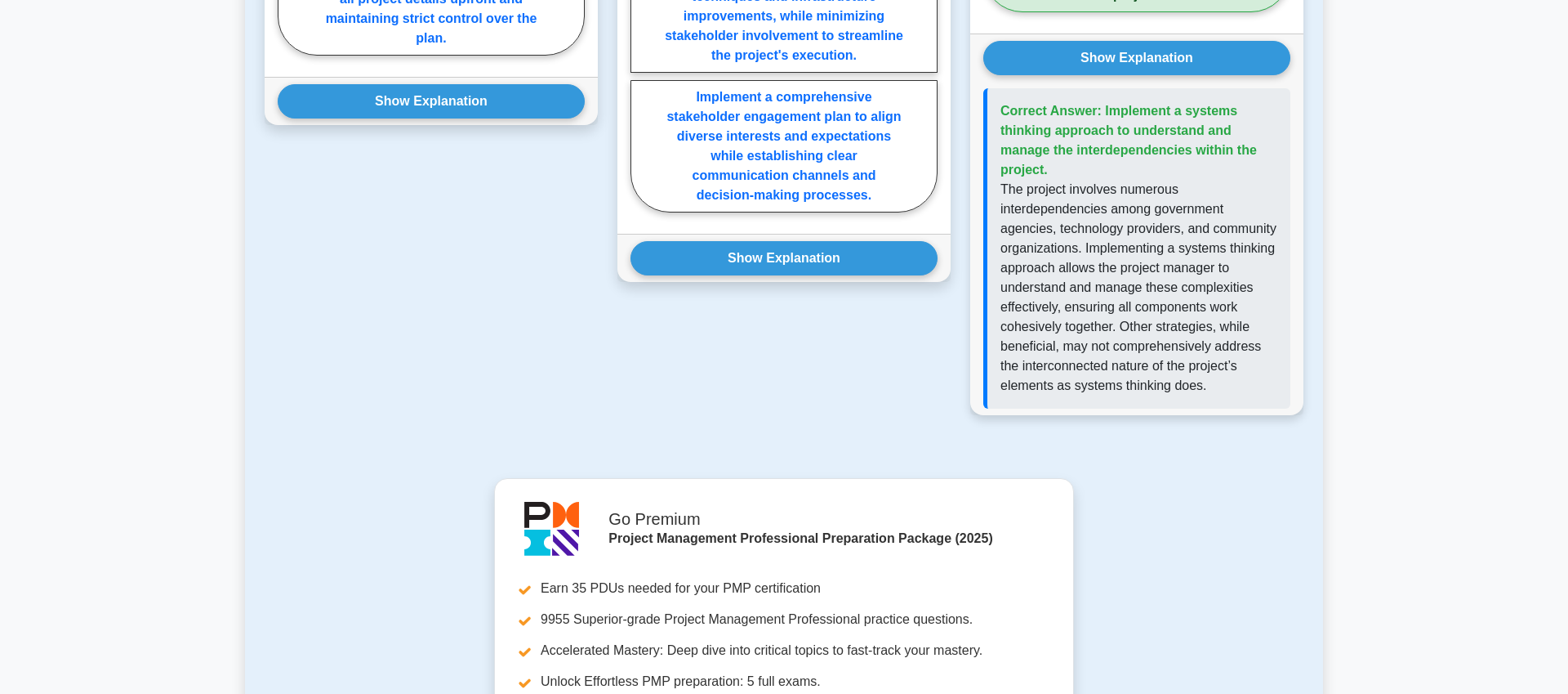
scroll to position [2323, 0]
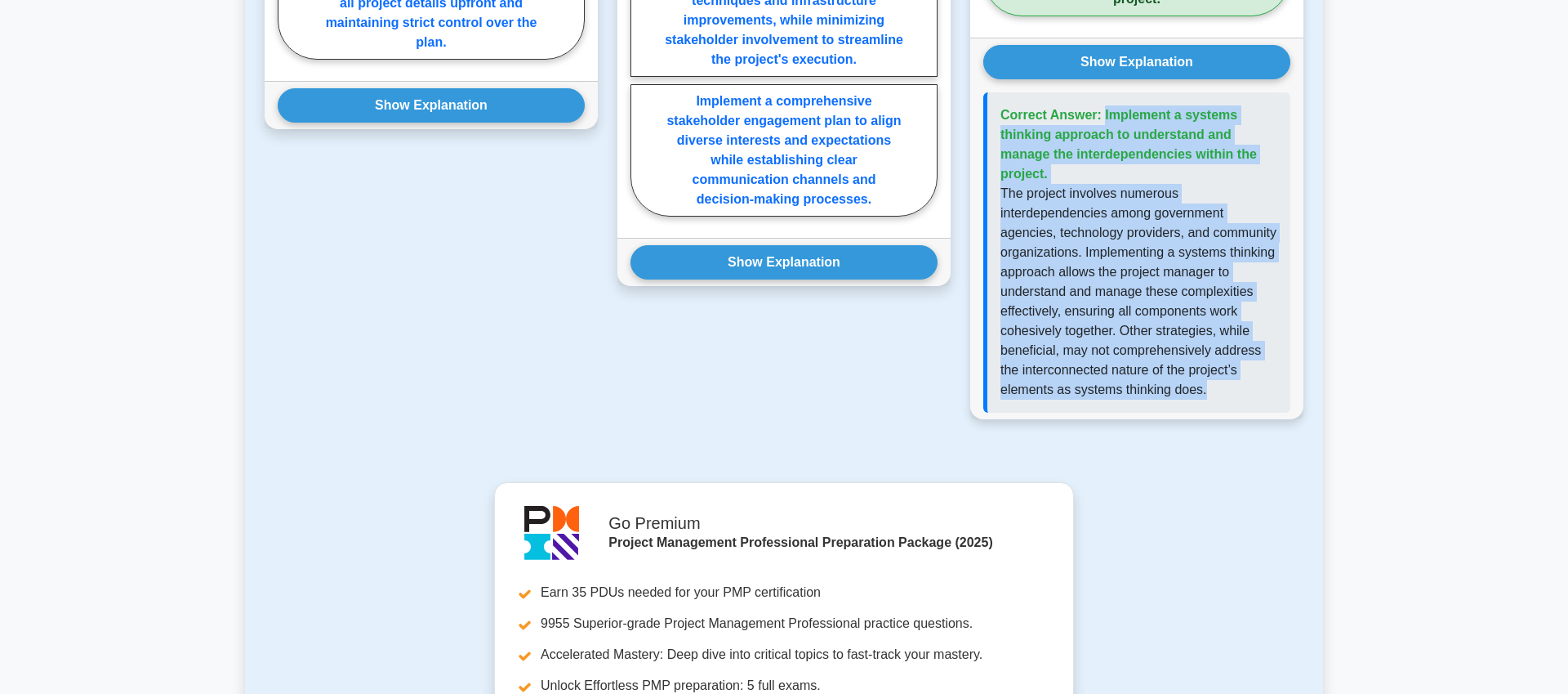
drag, startPoint x: 1000, startPoint y: 113, endPoint x: 1232, endPoint y: 385, distance: 357.5
click at [1232, 385] on div "Correct Answer: Implement a systems thinking approach to understand and manage …" at bounding box center [1137, 252] width 307 height 320
copy div "Correct Answer: Implement a systems thinking approach to understand and manage …"
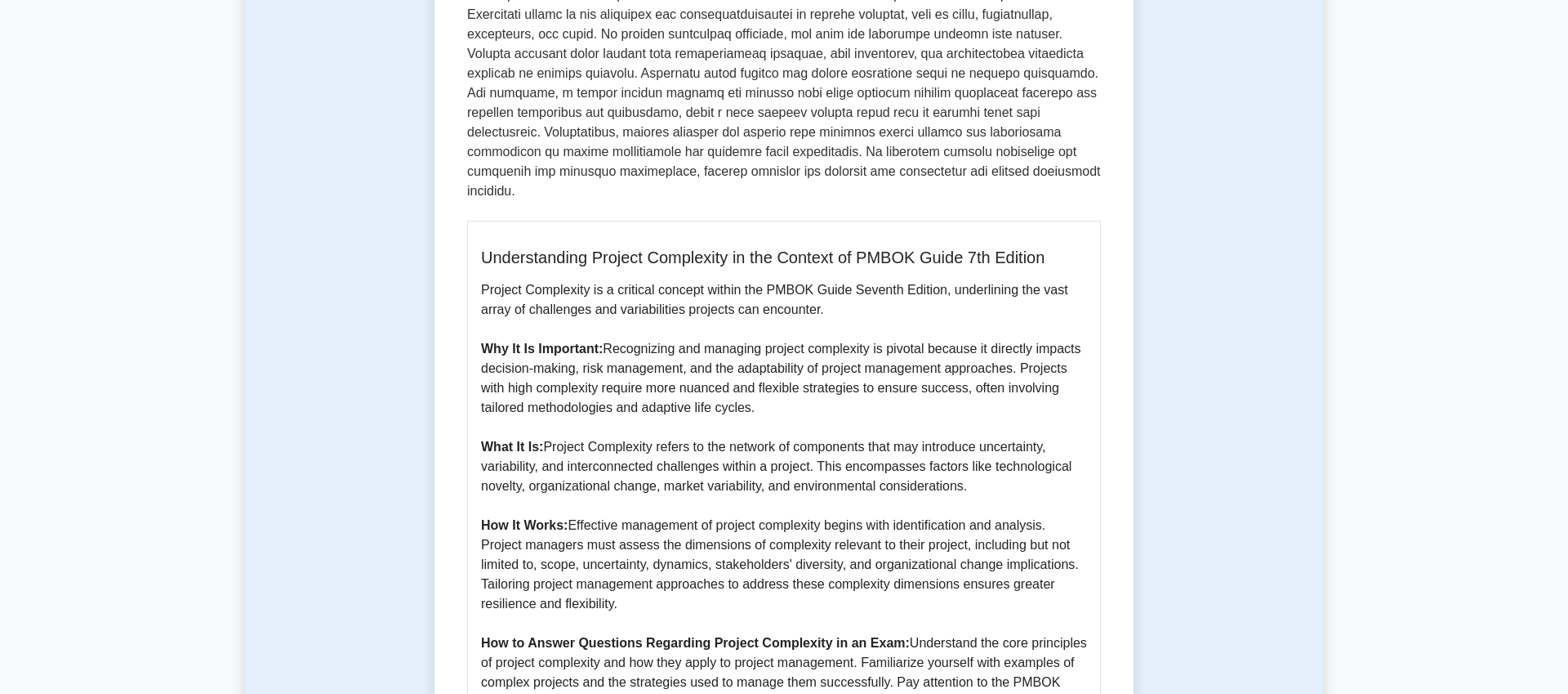
scroll to position [453, 0]
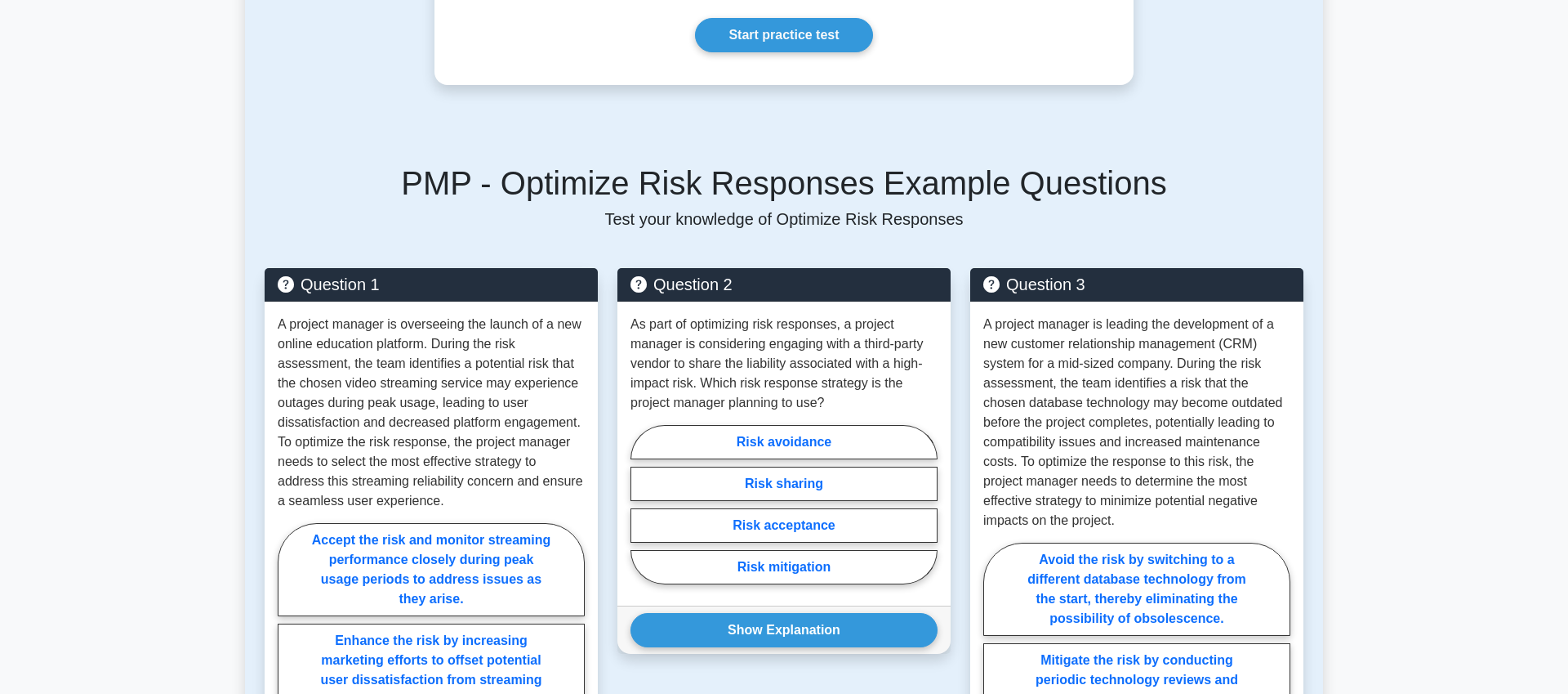
scroll to position [1557, 0]
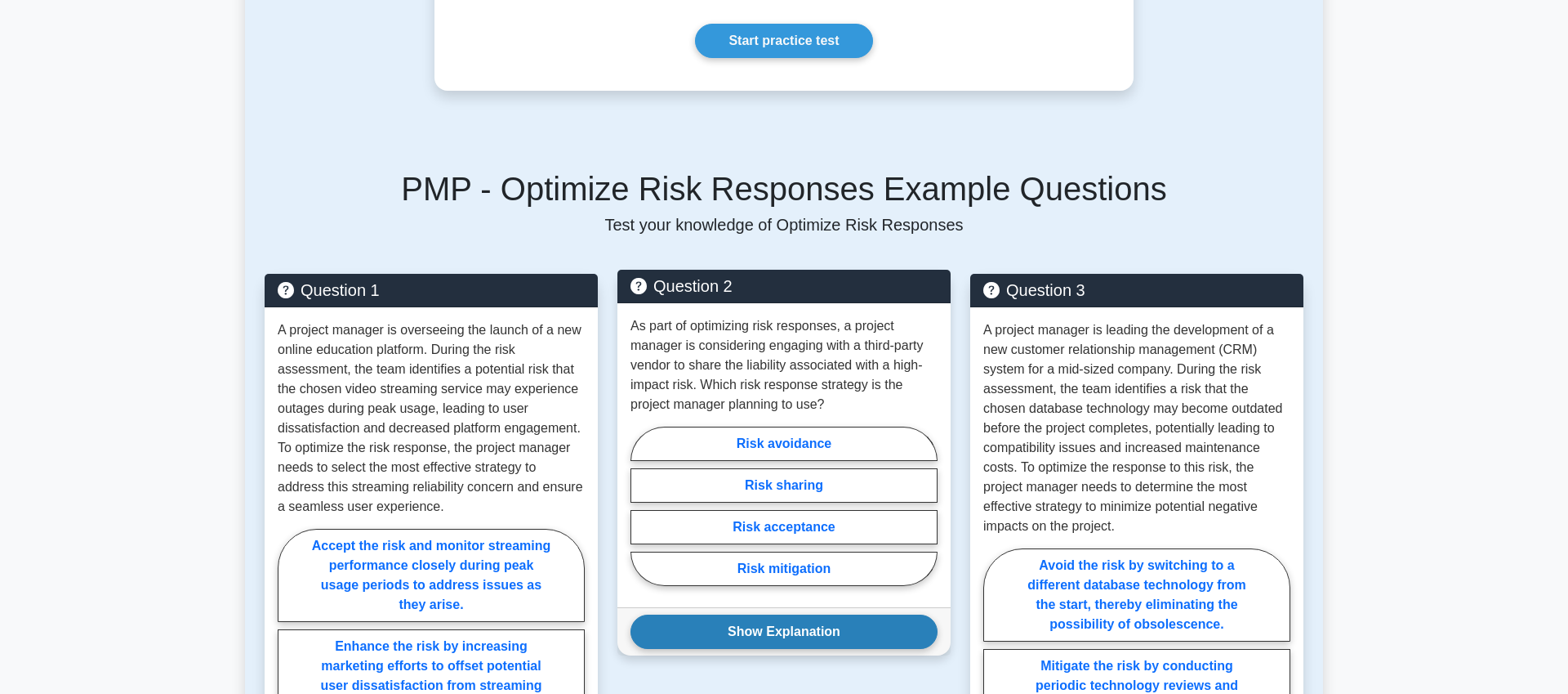
click at [817, 614] on button "Show Explanation" at bounding box center [784, 631] width 307 height 34
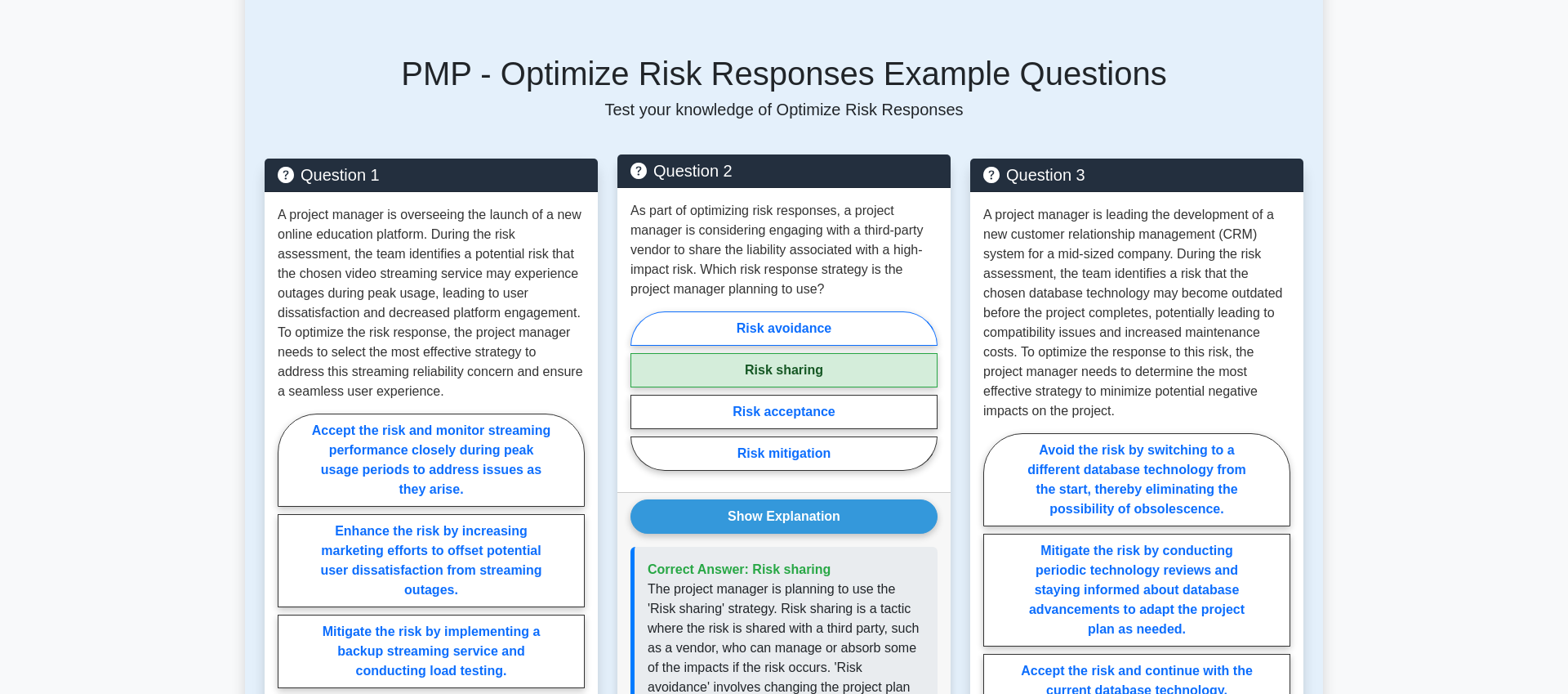
scroll to position [1675, 0]
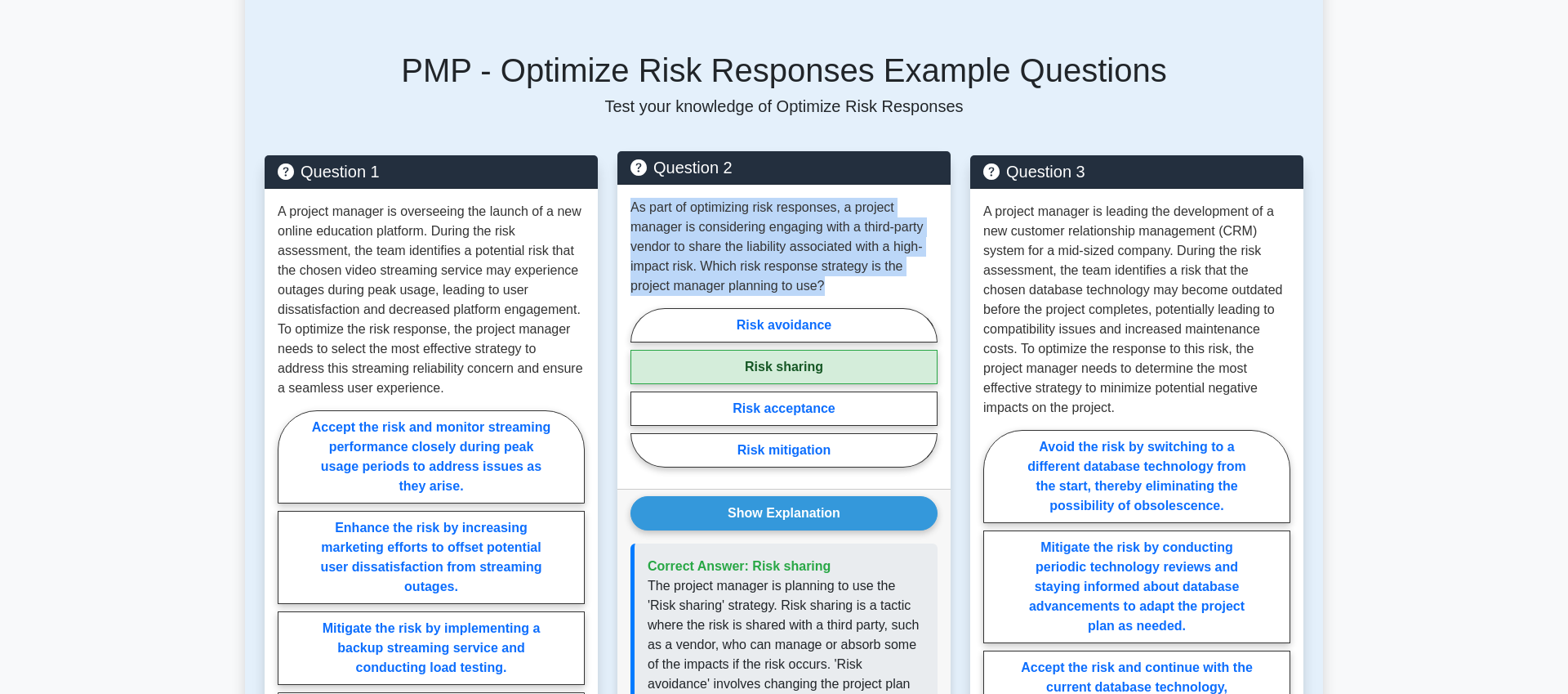
drag, startPoint x: 631, startPoint y: 180, endPoint x: 873, endPoint y: 274, distance: 259.6
click at [873, 274] on p "As part of optimizing risk responses, a project manager is considering engaging…" at bounding box center [784, 247] width 307 height 98
copy p "As part of optimizing risk responses, a project manager is considering engaging…"
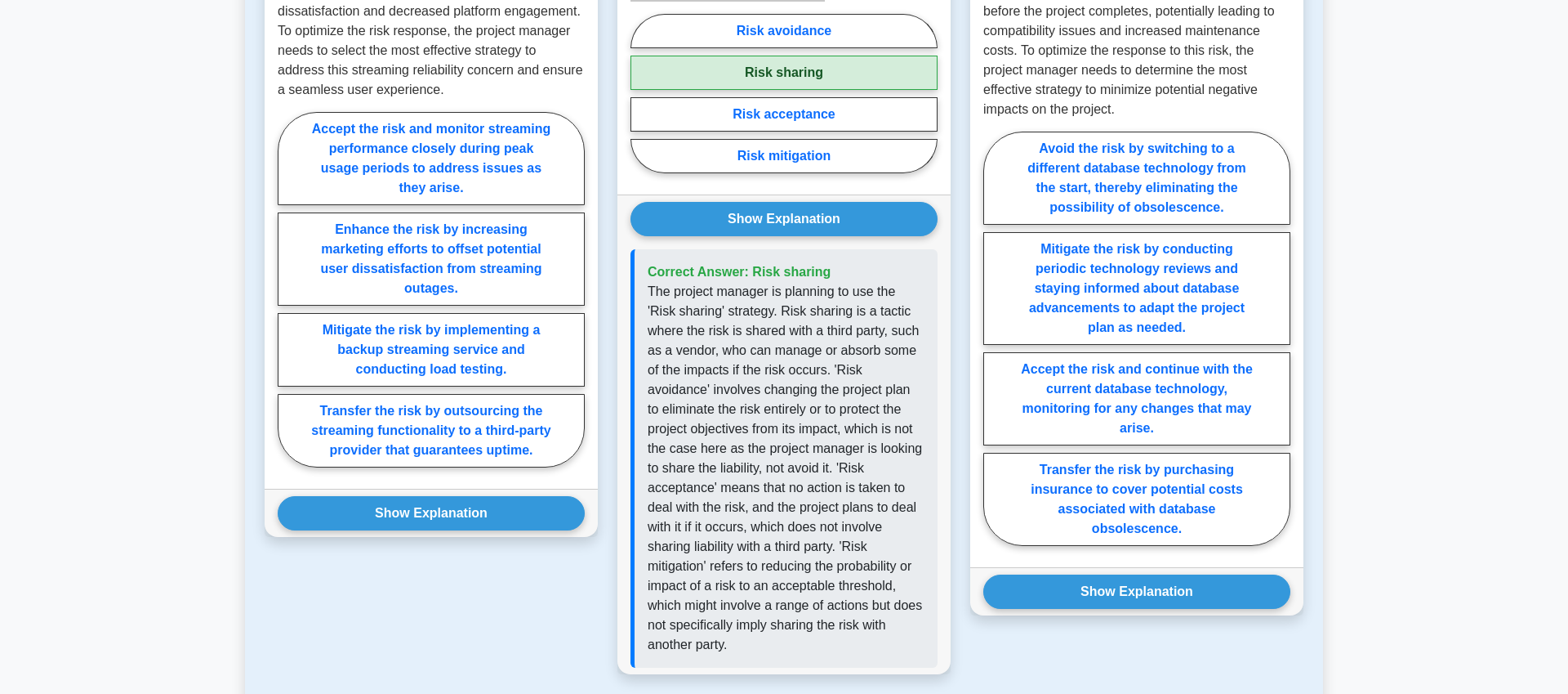
scroll to position [1982, 0]
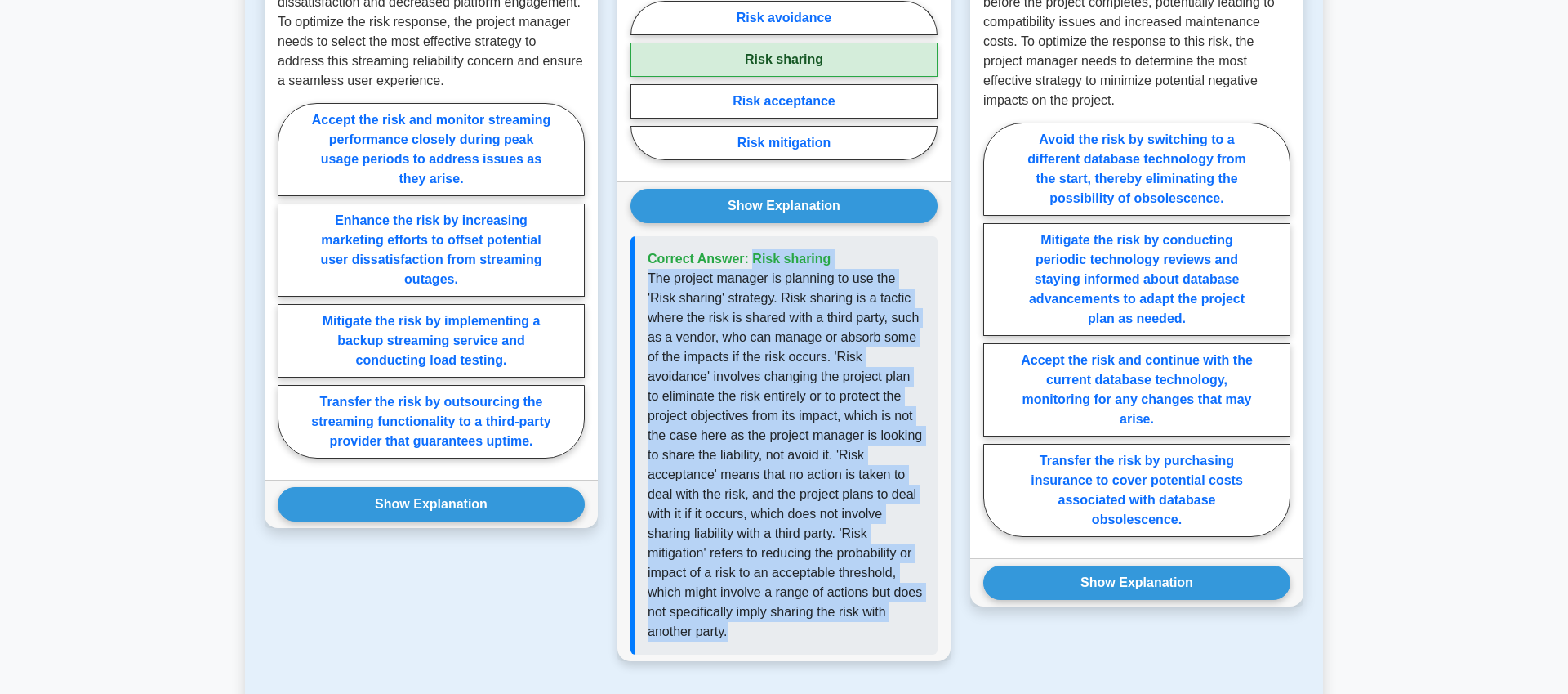
drag, startPoint x: 649, startPoint y: 238, endPoint x: 747, endPoint y: 612, distance: 386.6
click at [747, 612] on div "Correct Answer: Risk sharing" at bounding box center [784, 445] width 307 height 418
copy div "Correct Answer: Risk sharing The project manager is planning to use the 'Risk s…"
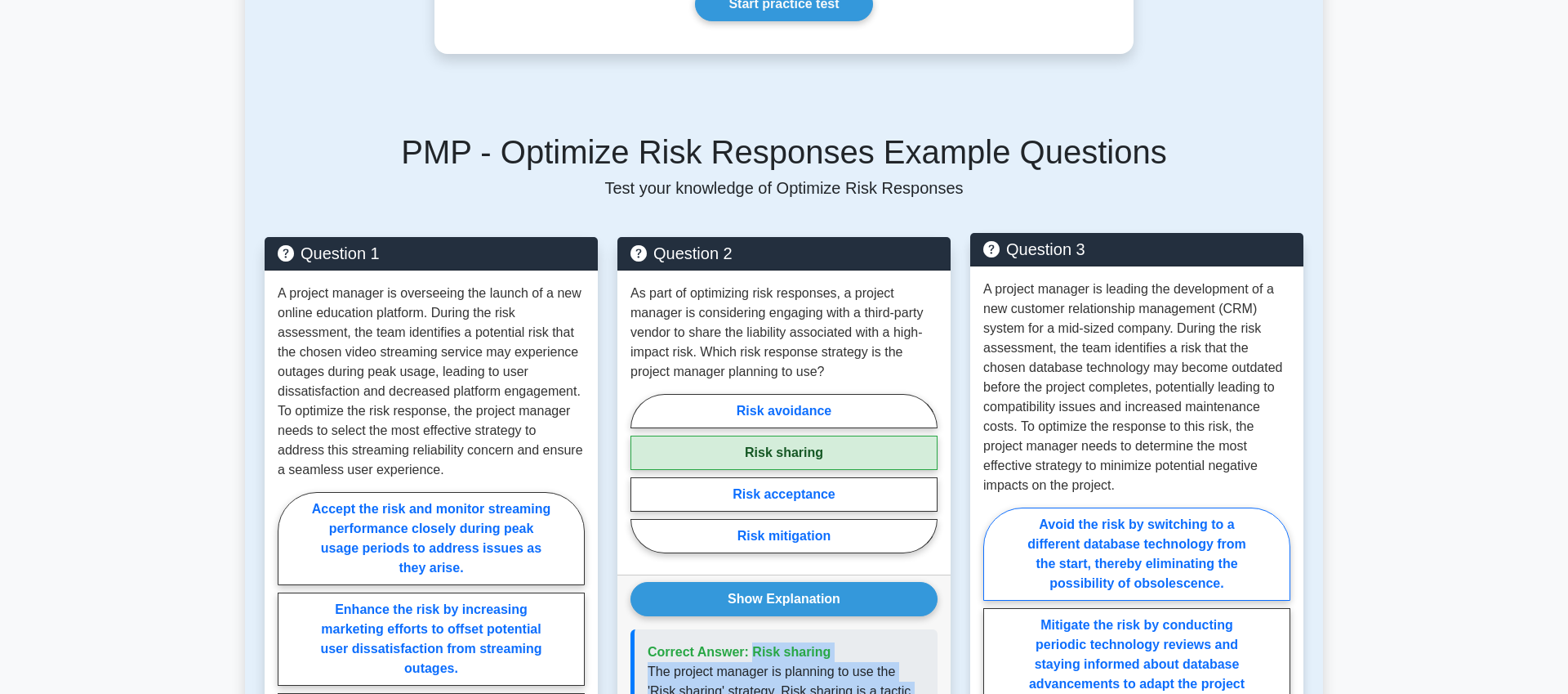
scroll to position [1588, 0]
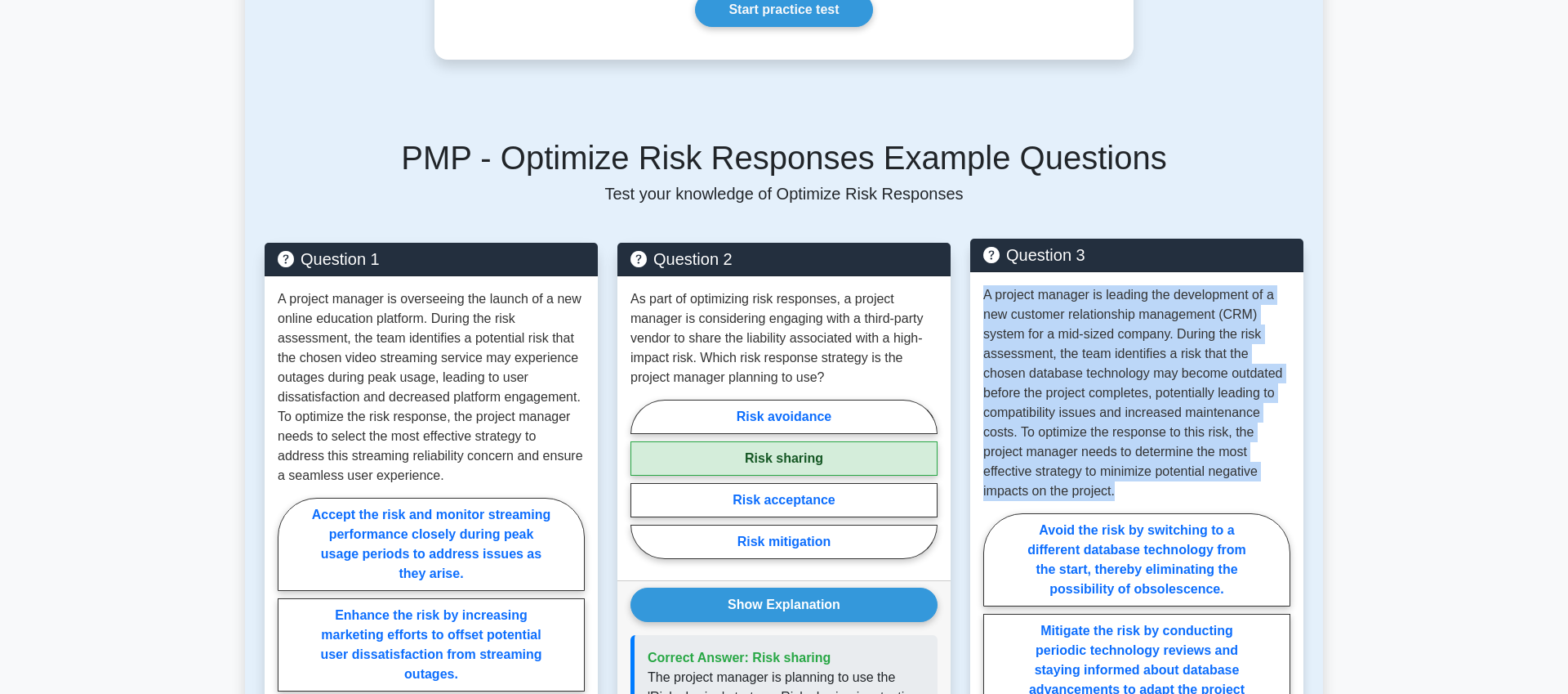
drag, startPoint x: 984, startPoint y: 274, endPoint x: 1144, endPoint y: 465, distance: 249.2
click at [1144, 465] on p "A project manager is leading the development of a new customer relationship man…" at bounding box center [1137, 393] width 307 height 216
copy p "A project manager is leading the development of a new customer relationship man…"
